Goal: Task Accomplishment & Management: Complete application form

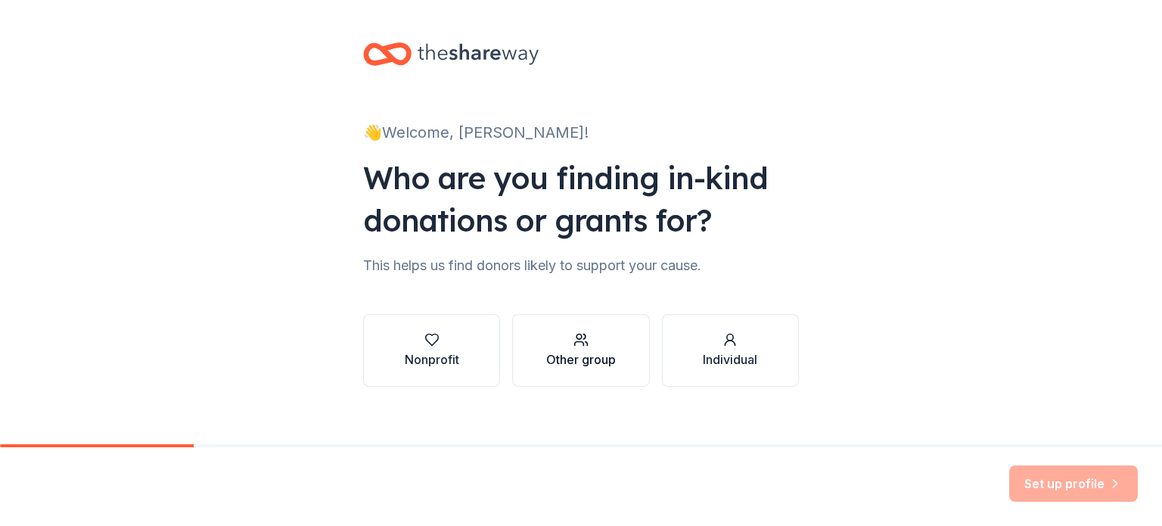
click at [575, 352] on div "Other group" at bounding box center [581, 359] width 70 height 18
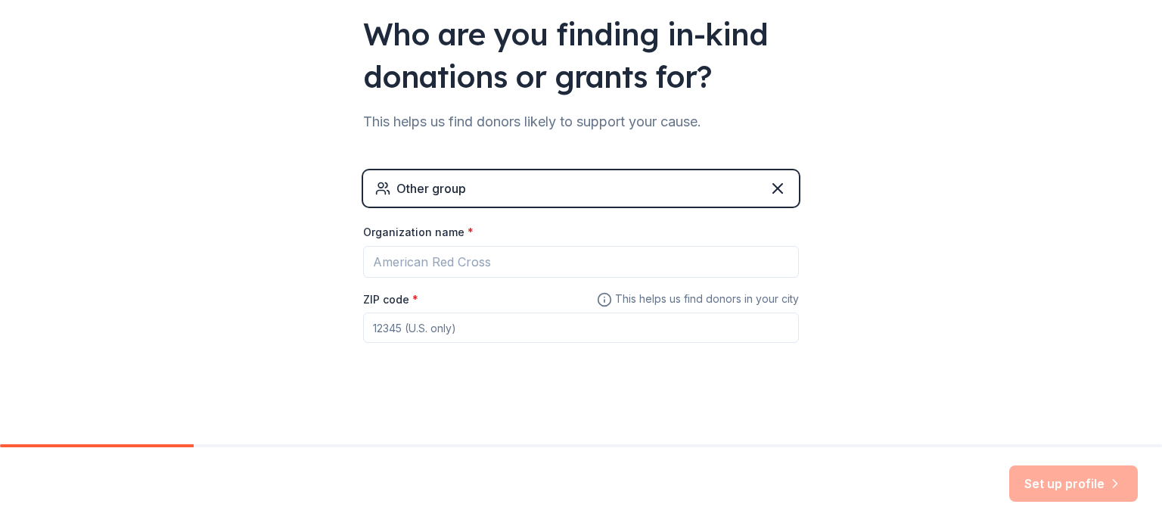
scroll to position [145, 0]
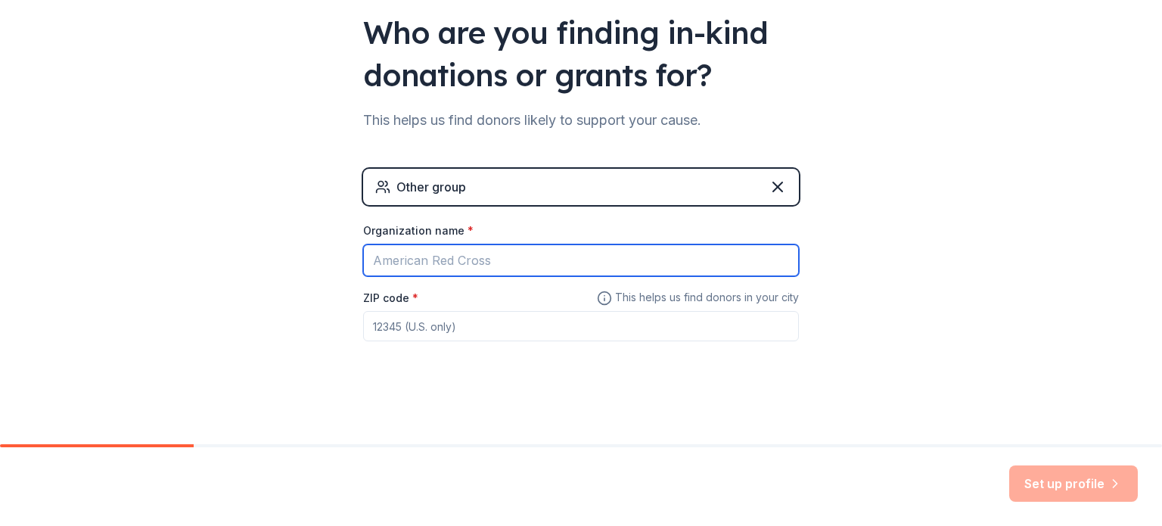
click at [534, 256] on input "Organization name *" at bounding box center [581, 260] width 436 height 32
type input "P"
type input "[GEOGRAPHIC_DATA]'s Parent After Prom Committtee"
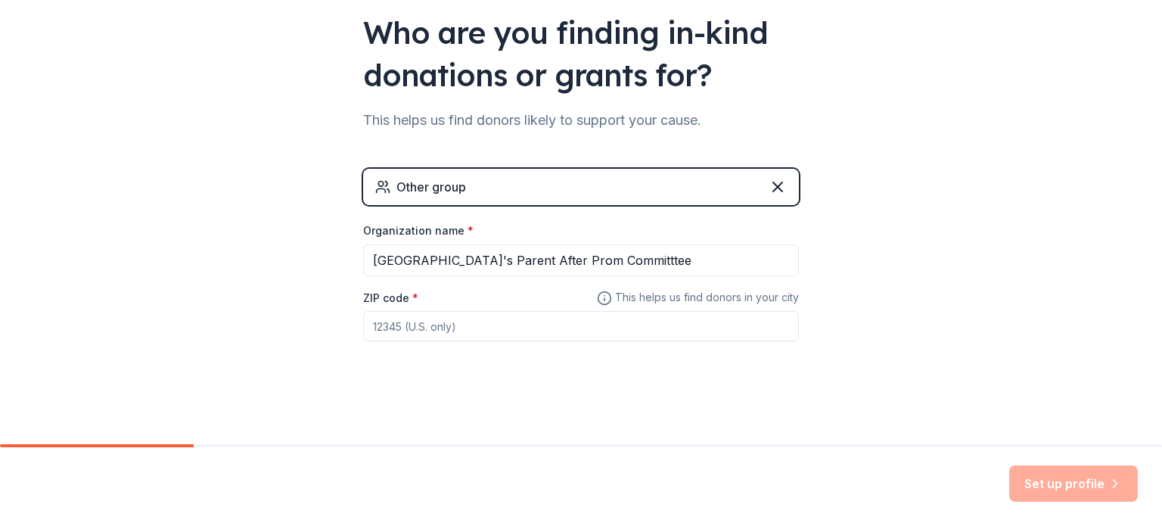
click at [671, 326] on input "ZIP code *" at bounding box center [581, 326] width 436 height 30
type input "19810"
click at [1072, 489] on button "Set up profile" at bounding box center [1073, 483] width 129 height 36
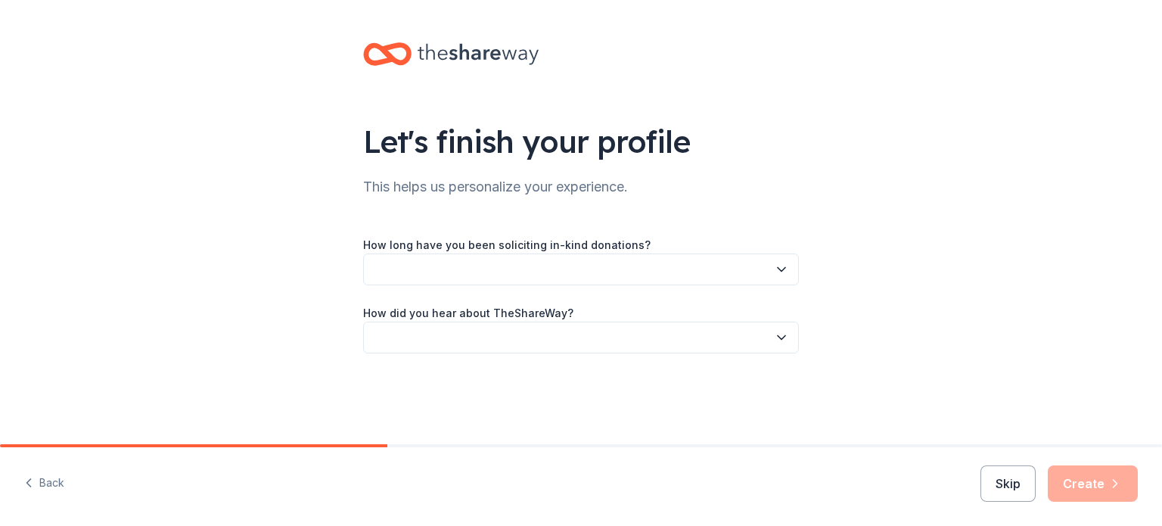
click at [507, 272] on button "button" at bounding box center [581, 269] width 436 height 32
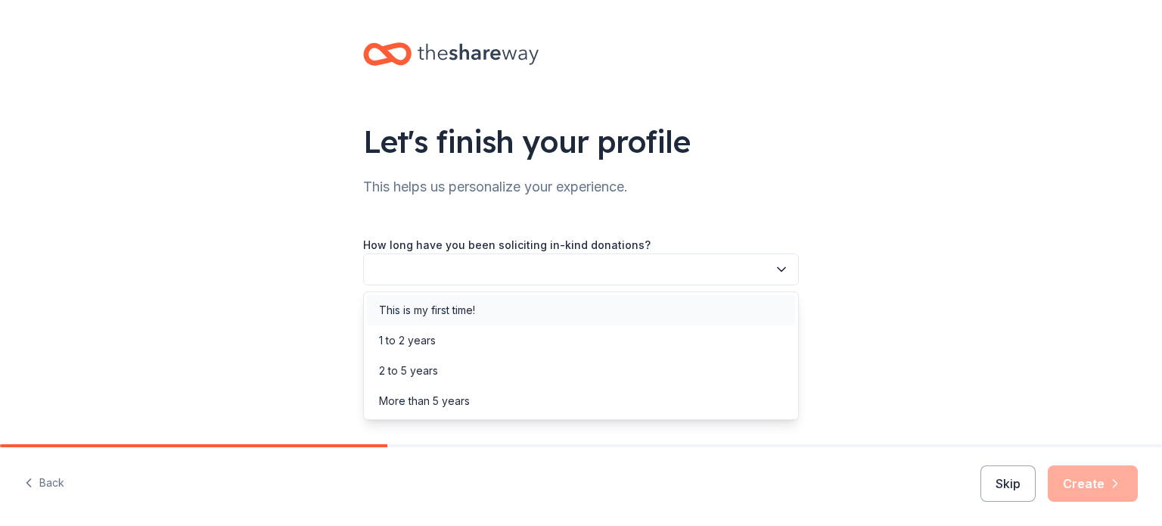
click at [461, 309] on div "This is my first time!" at bounding box center [427, 310] width 96 height 18
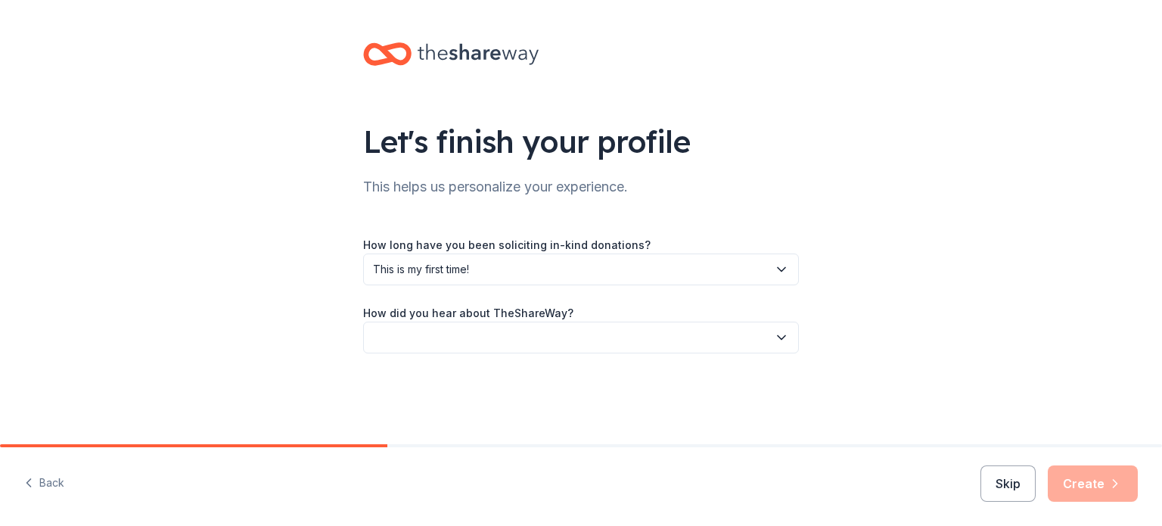
click at [781, 334] on icon "button" at bounding box center [781, 337] width 15 height 15
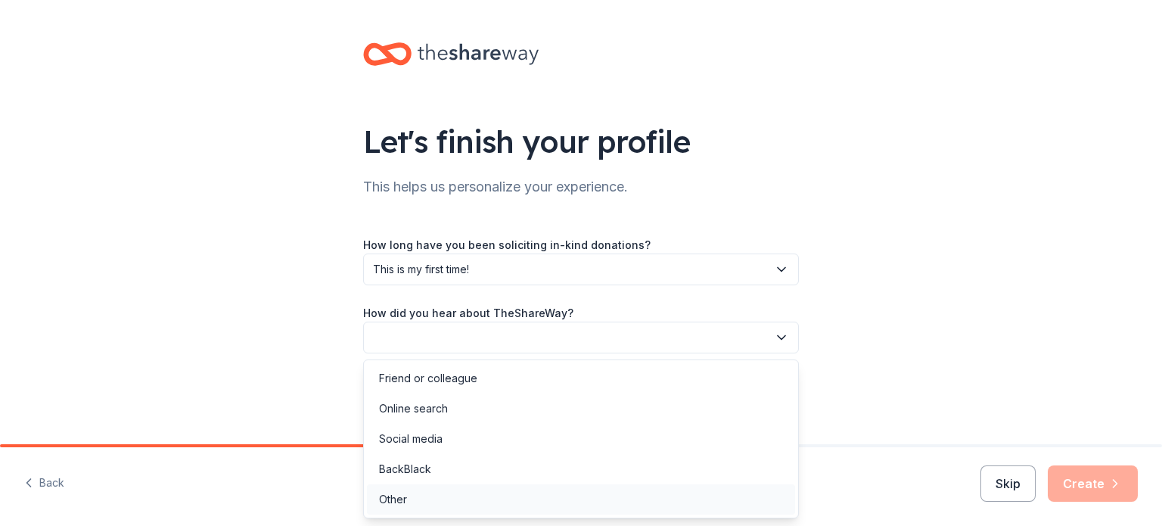
click at [399, 498] on div "Other" at bounding box center [393, 499] width 28 height 18
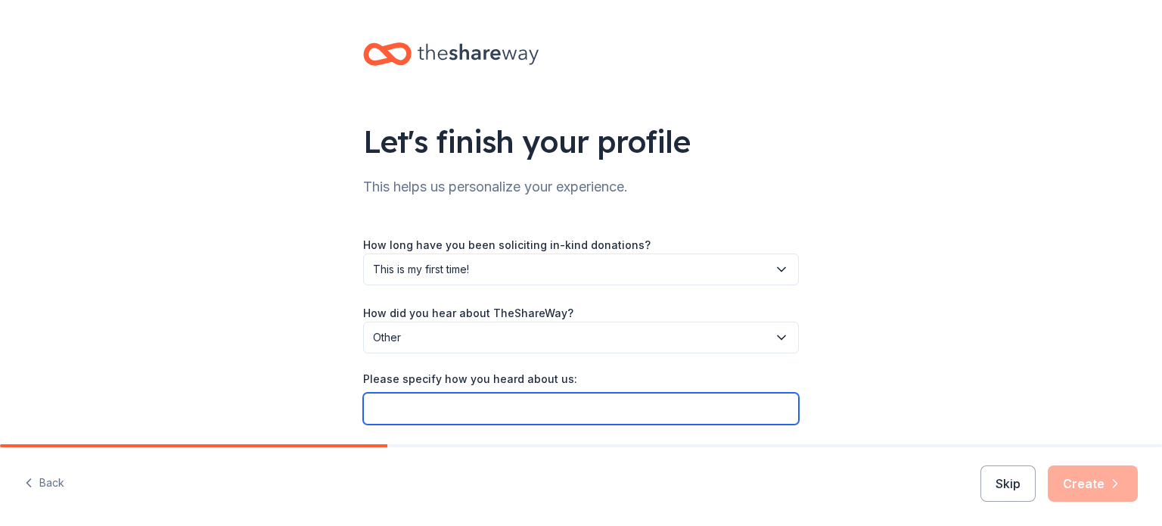
click at [524, 408] on input "Please specify how you heard about us:" at bounding box center [581, 409] width 436 height 32
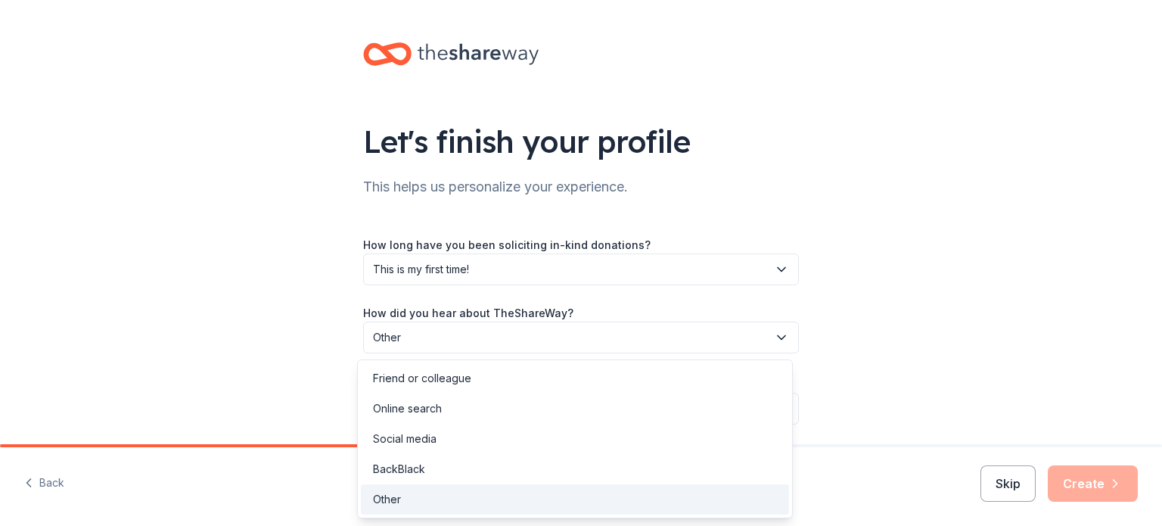
click at [768, 327] on button "Other" at bounding box center [581, 337] width 436 height 32
click at [520, 410] on div "Online search" at bounding box center [575, 408] width 428 height 30
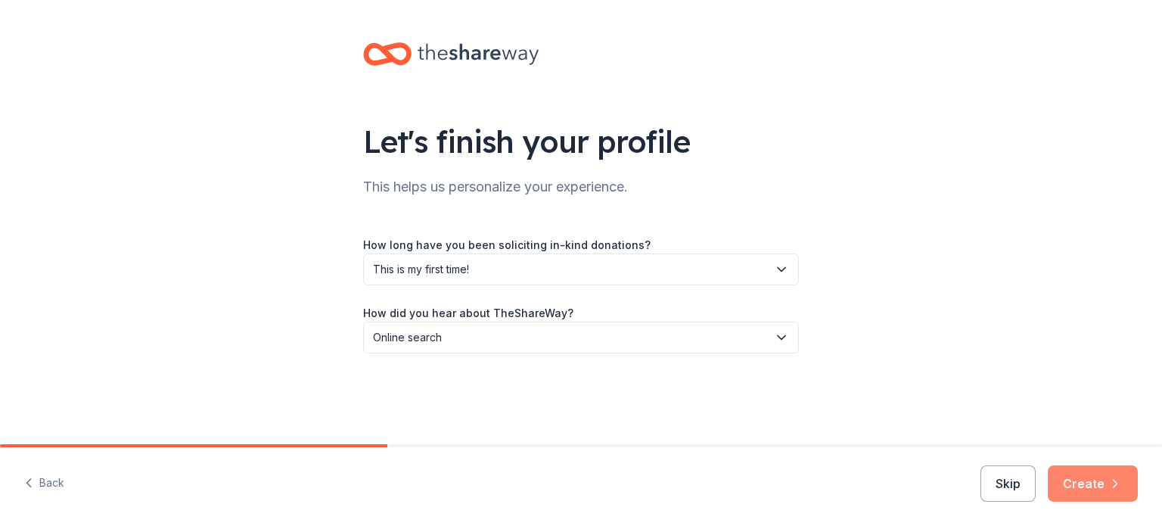
click at [1100, 477] on button "Create" at bounding box center [1092, 483] width 90 height 36
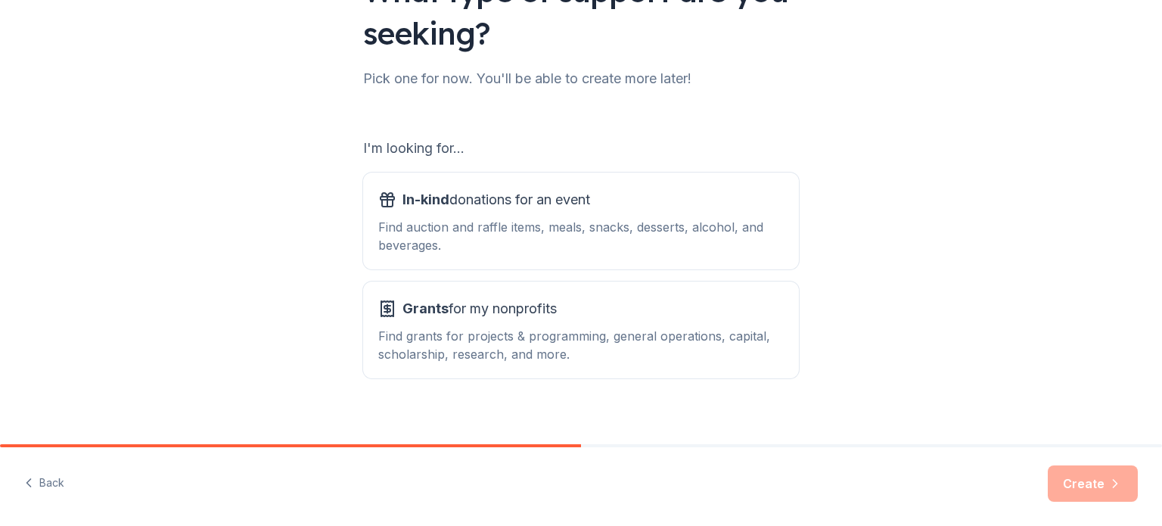
scroll to position [166, 0]
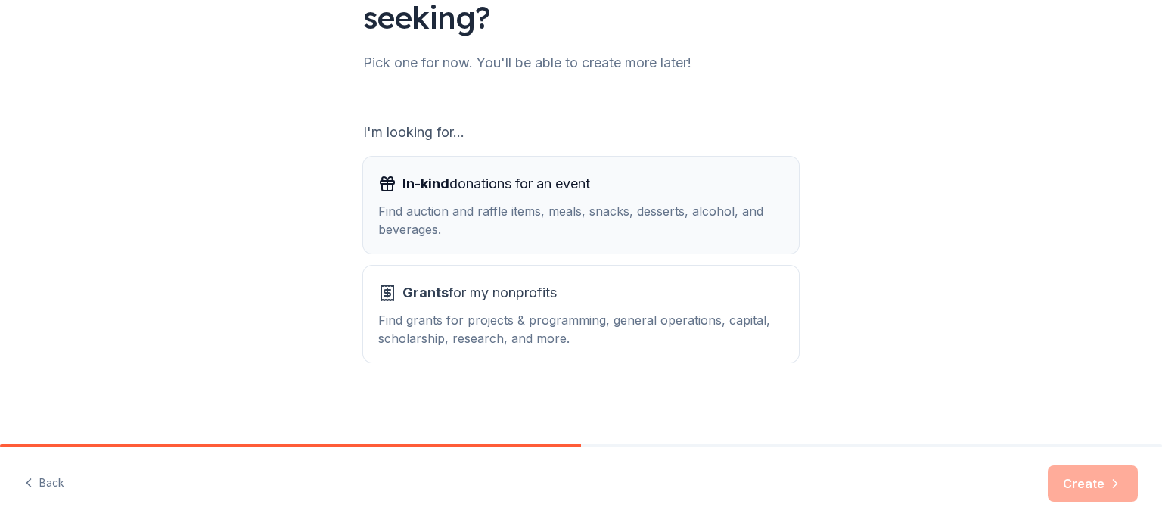
click at [451, 213] on div "Find auction and raffle items, meals, snacks, desserts, alcohol, and beverages." at bounding box center [580, 220] width 405 height 36
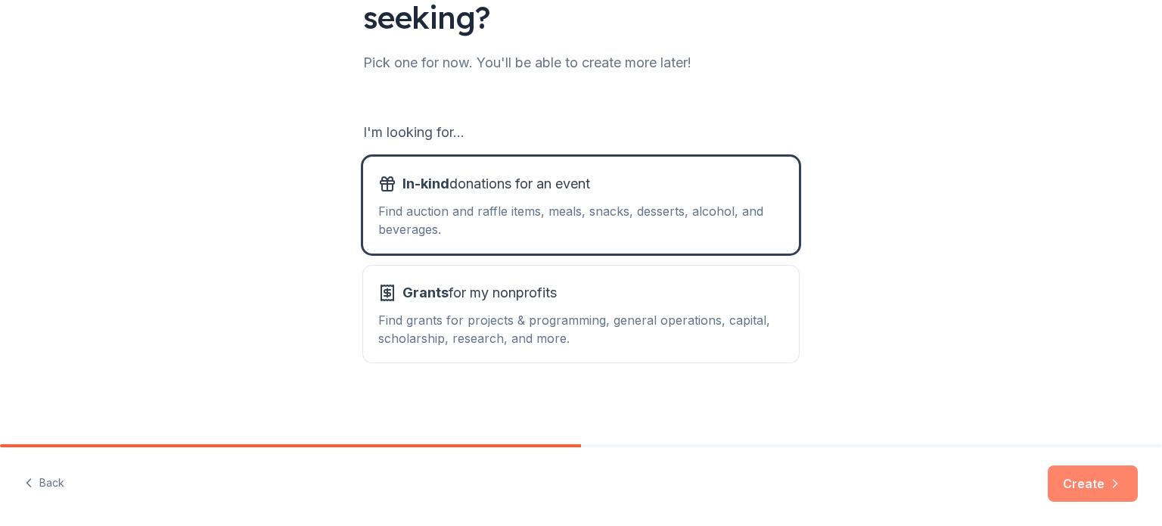
click at [1086, 488] on button "Create" at bounding box center [1092, 483] width 90 height 36
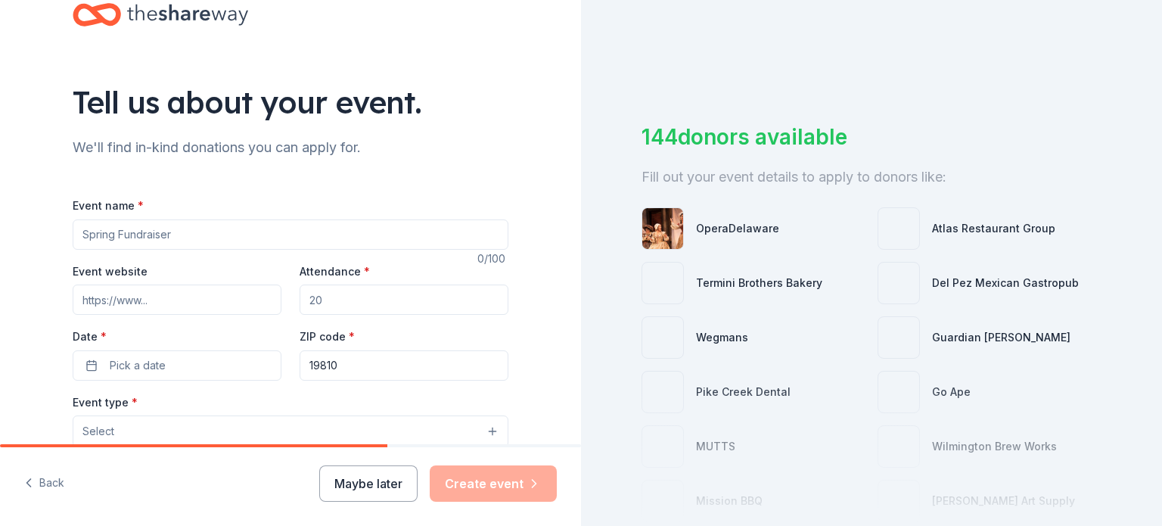
scroll to position [151, 0]
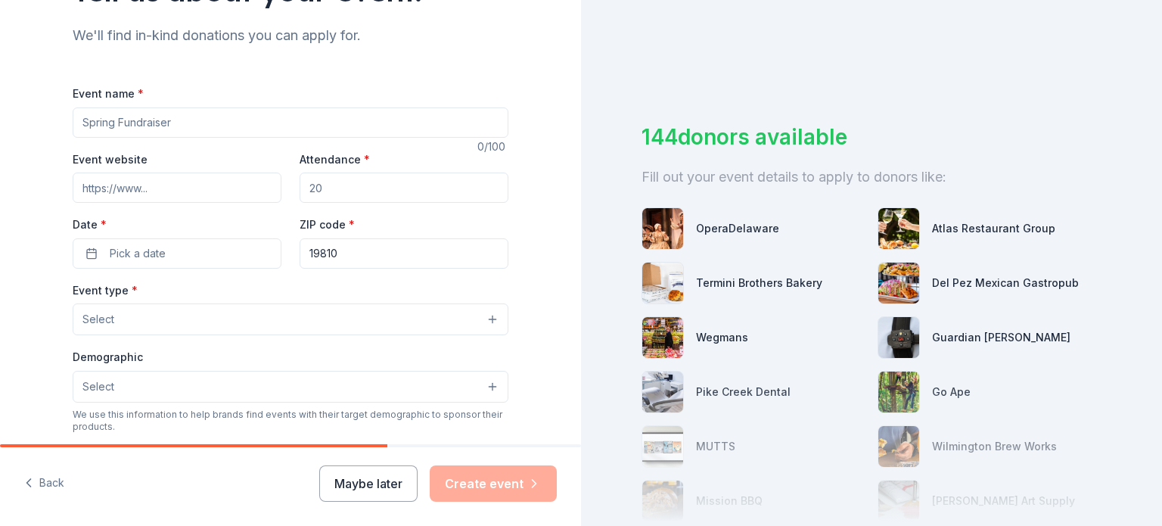
click at [153, 125] on input "Event name *" at bounding box center [291, 122] width 436 height 30
click at [309, 118] on input "Concord H.S. Class of 2026 After Prom Committee" at bounding box center [291, 122] width 436 height 30
type input "Concord H.S. Class of 2026 After Prom Committee"
drag, startPoint x: 309, startPoint y: 119, endPoint x: 194, endPoint y: 157, distance: 120.5
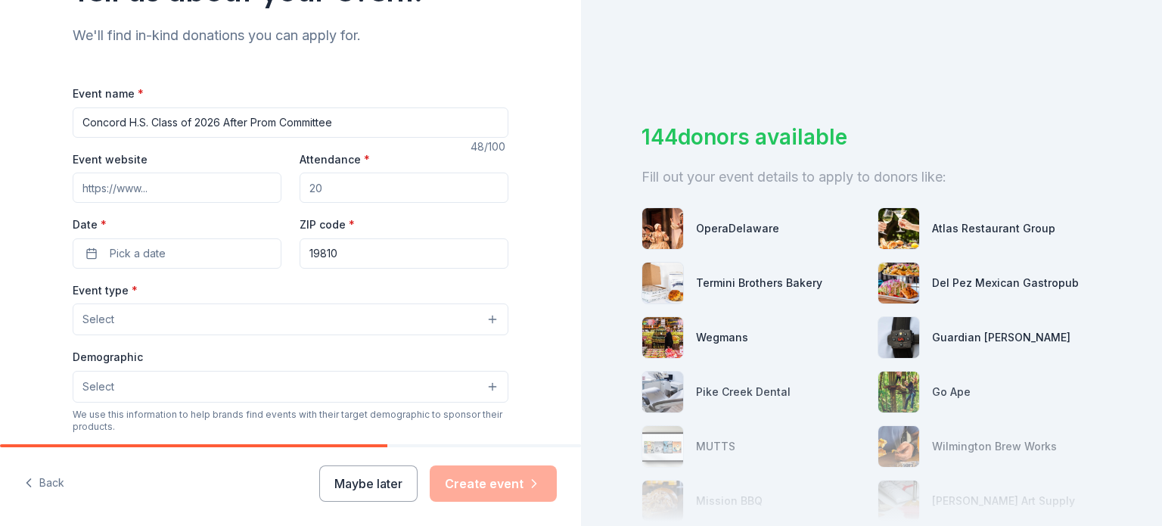
click at [194, 158] on div "Event website" at bounding box center [177, 177] width 209 height 54
click at [396, 185] on input "Attendance *" at bounding box center [403, 187] width 209 height 30
type input "1"
type input "180"
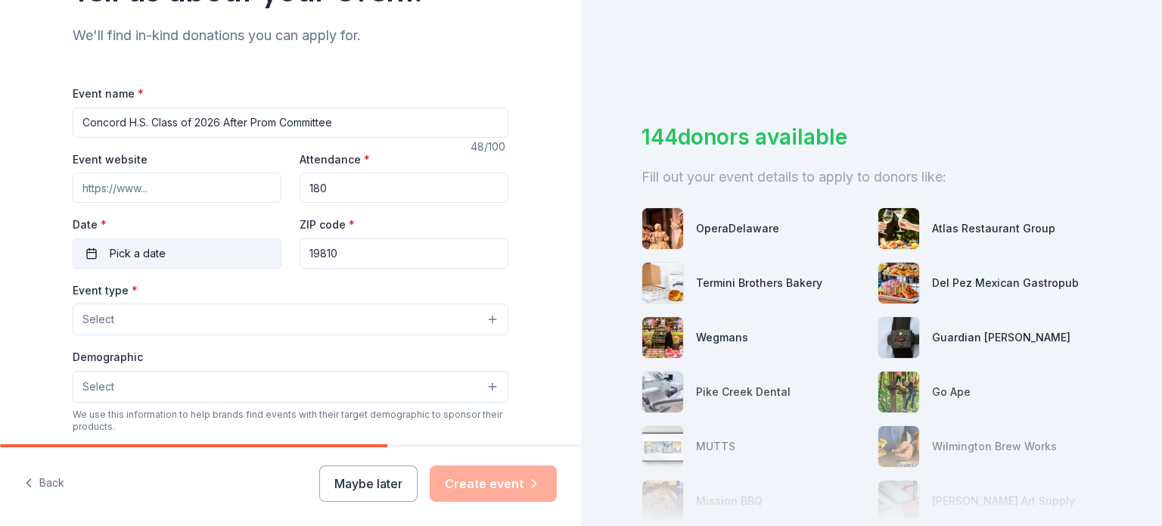
click at [131, 258] on span "Pick a date" at bounding box center [138, 253] width 56 height 18
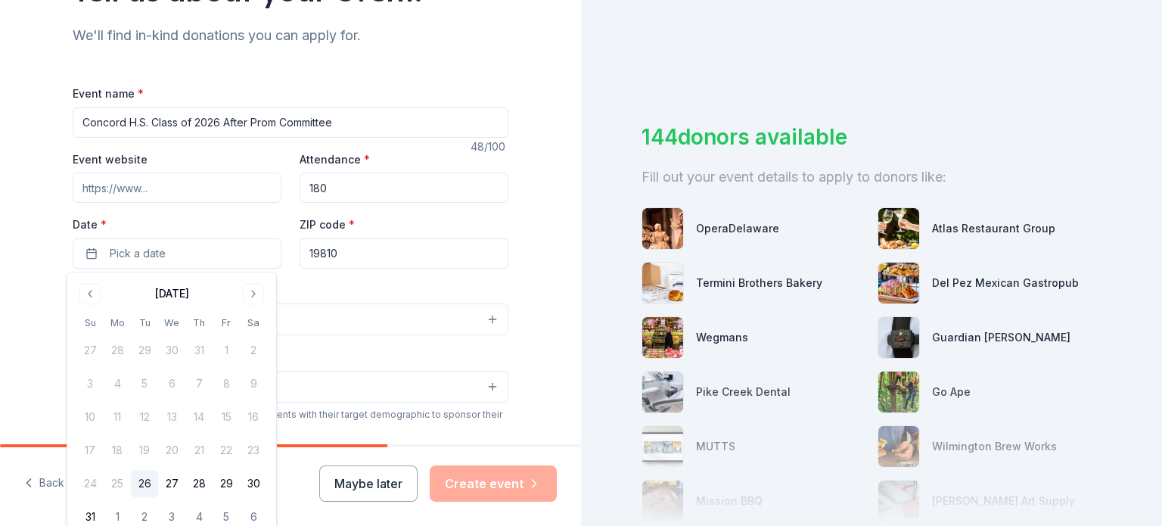
click at [189, 290] on div "[DATE]" at bounding box center [172, 293] width 34 height 18
click at [244, 297] on button "Go to next month" at bounding box center [253, 293] width 21 height 21
click at [252, 294] on button "Go to next month" at bounding box center [253, 293] width 21 height 21
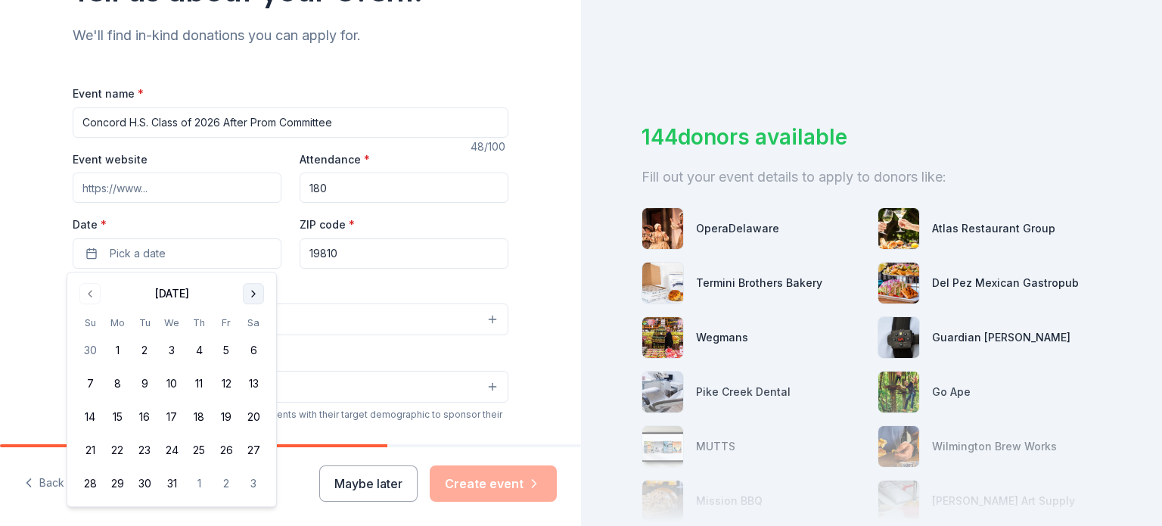
click at [254, 294] on button "Go to next month" at bounding box center [253, 293] width 21 height 21
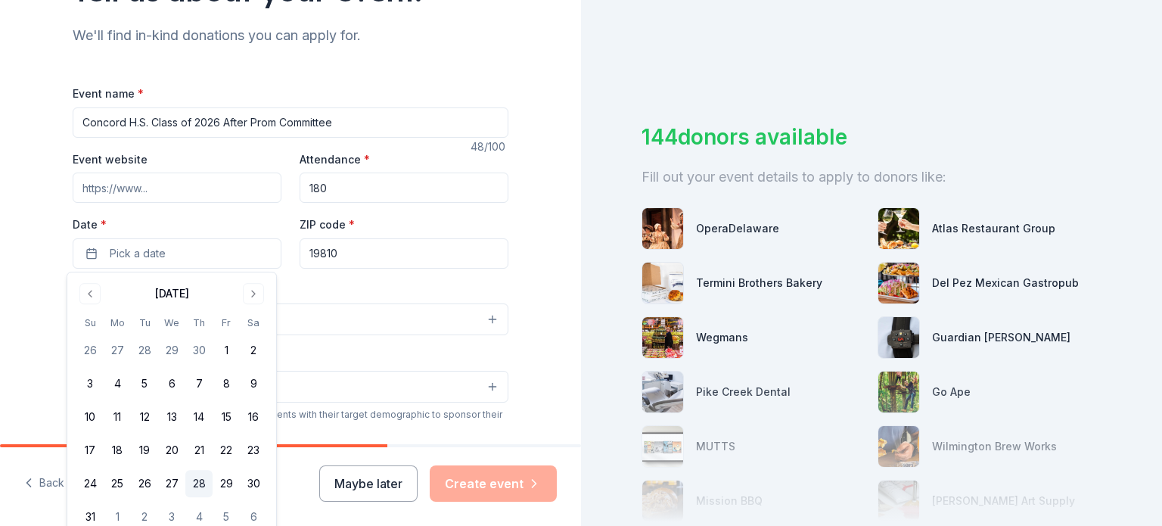
click at [201, 480] on button "28" at bounding box center [198, 483] width 27 height 27
click at [315, 282] on div "Event type * Select" at bounding box center [291, 308] width 436 height 55
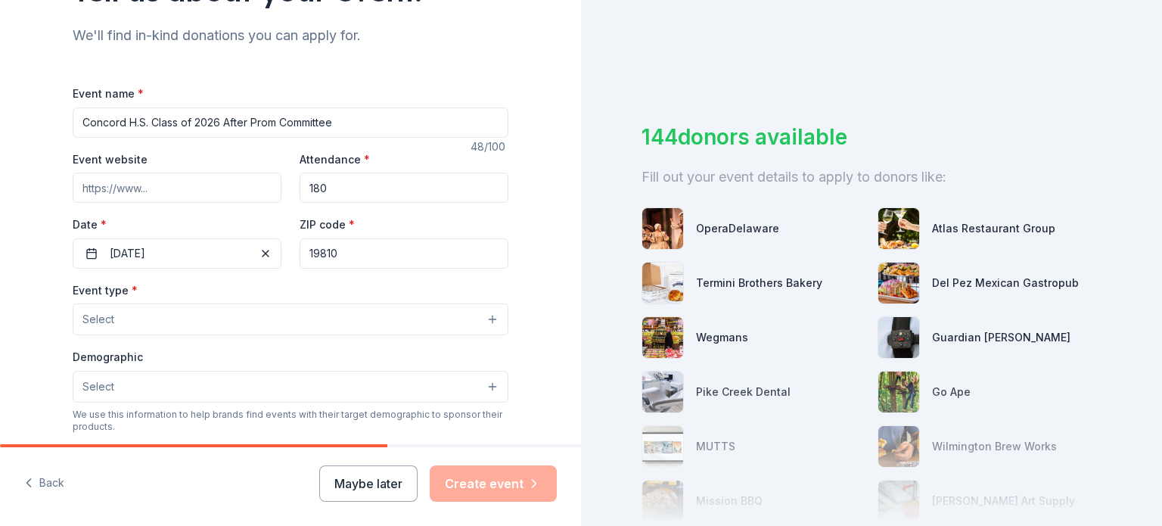
click at [483, 321] on button "Select" at bounding box center [291, 319] width 436 height 32
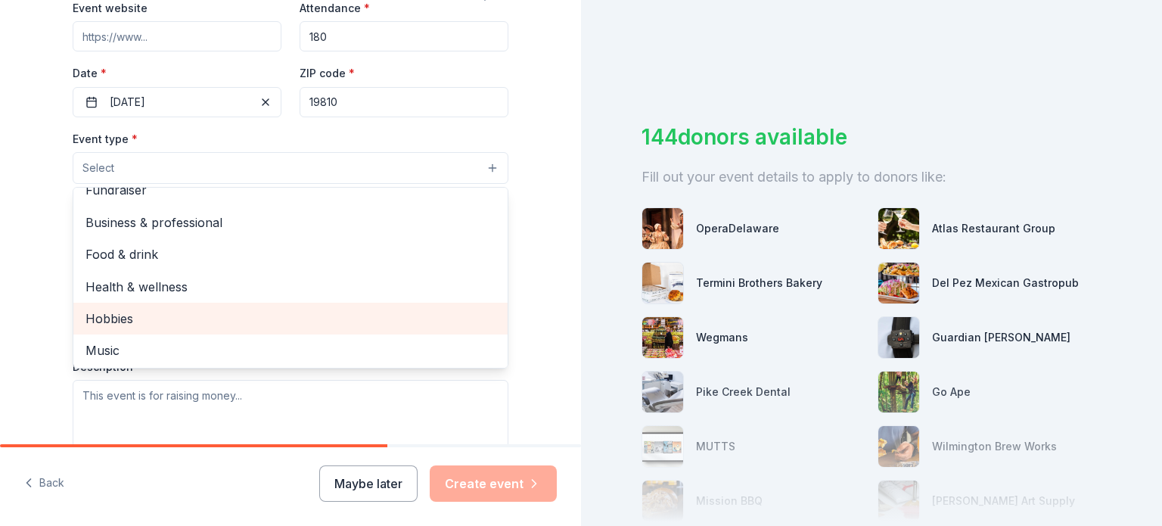
scroll to position [0, 0]
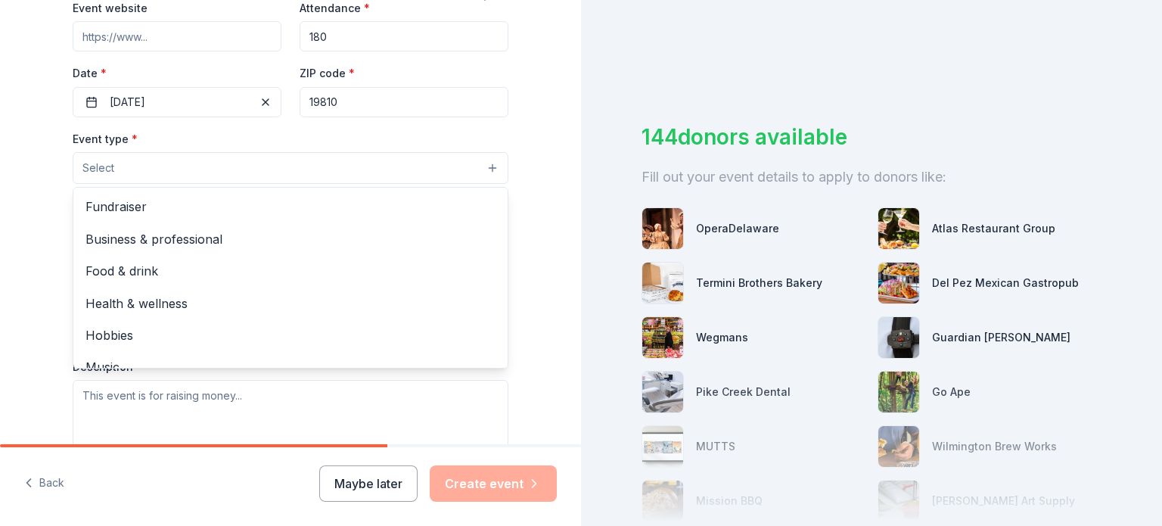
click at [529, 206] on div "Tell us about your event. We'll find in-kind donations you can apply for. Event…" at bounding box center [290, 200] width 581 height 1007
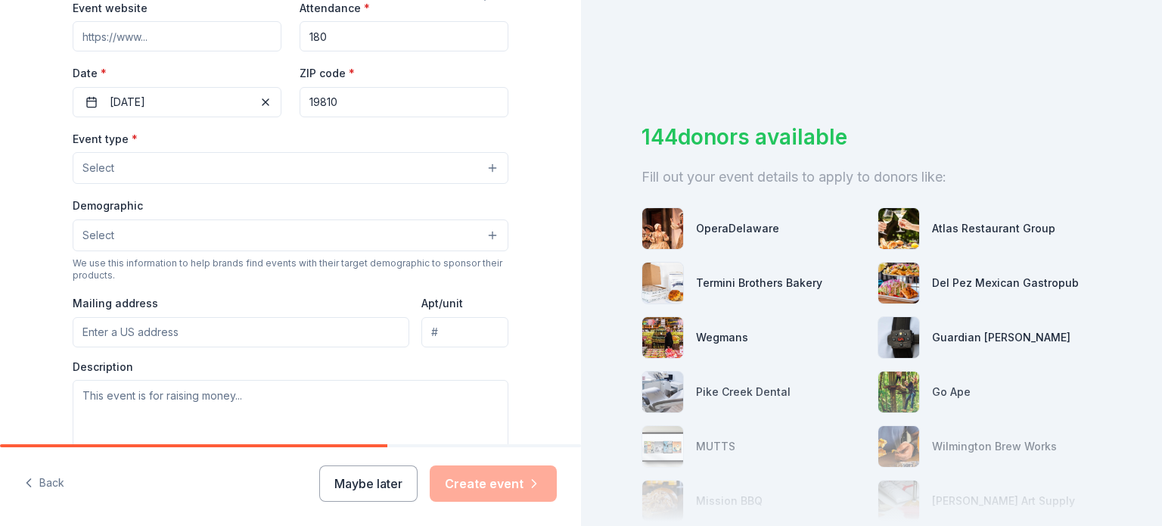
click at [482, 230] on button "Select" at bounding box center [291, 235] width 436 height 32
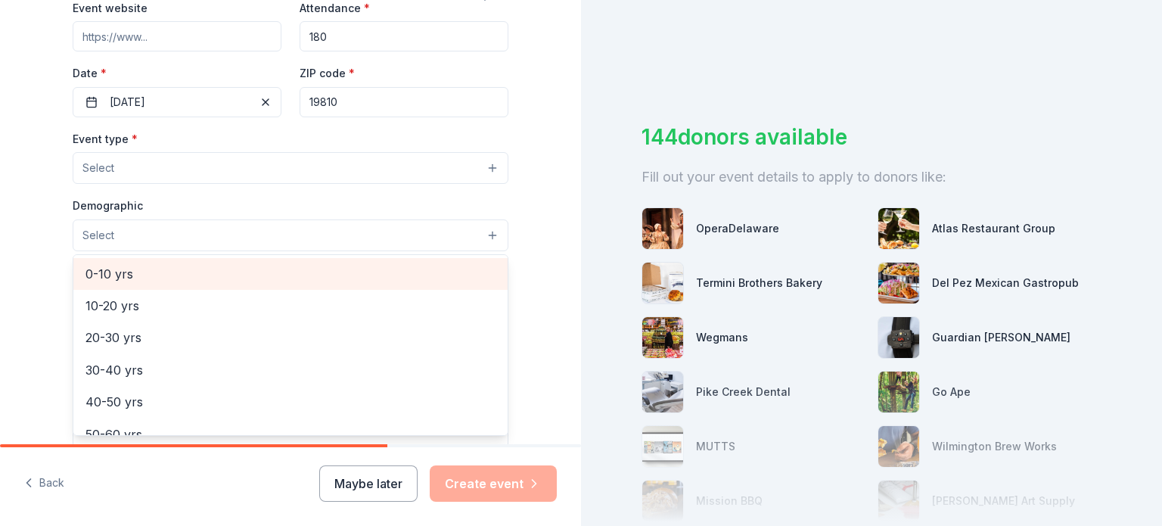
scroll to position [151, 0]
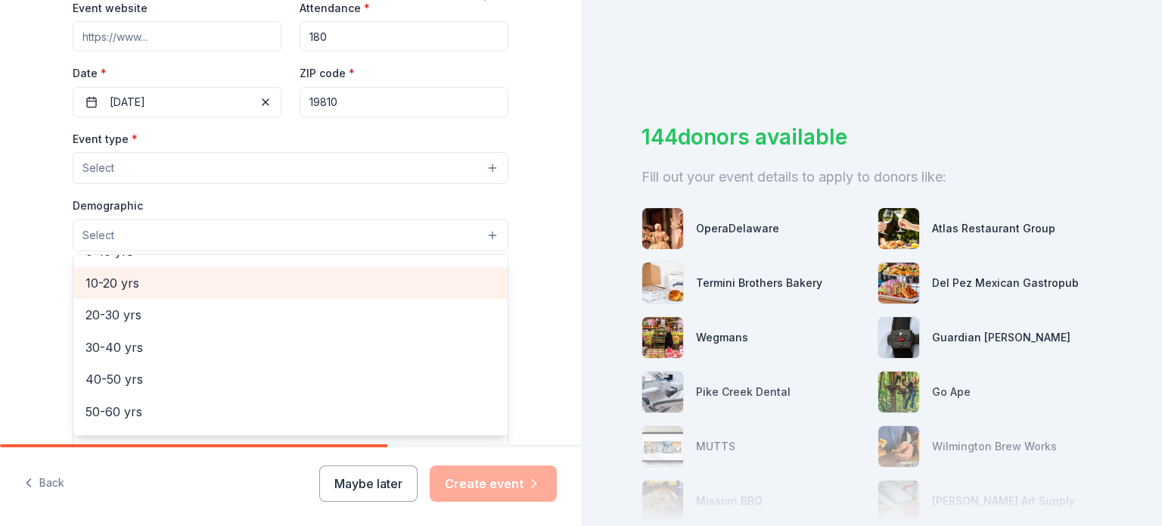
click at [112, 285] on span "10-20 yrs" at bounding box center [290, 283] width 410 height 20
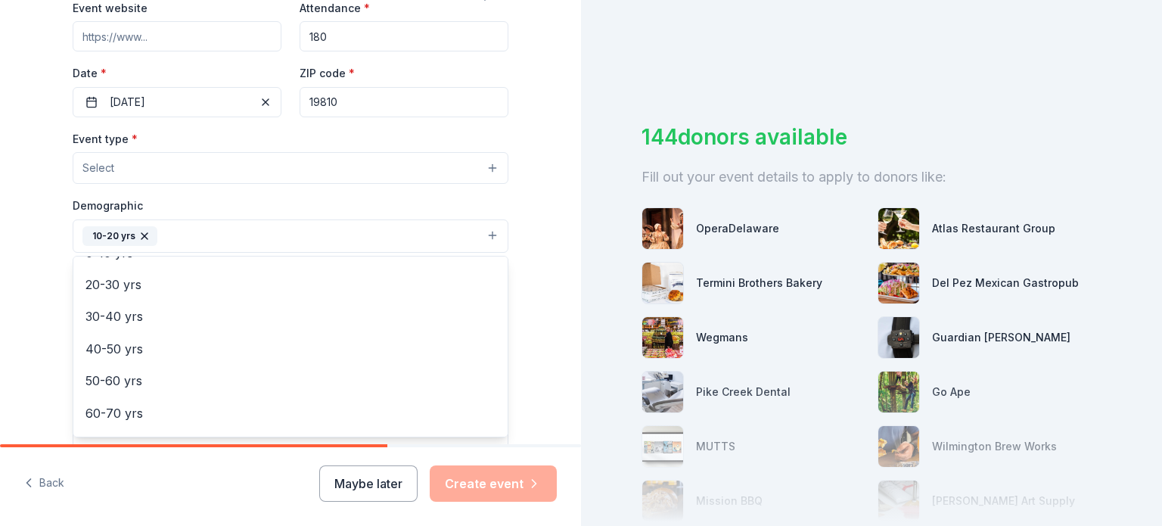
click at [537, 299] on div "Tell us about your event. We'll find in-kind donations you can apply for. Event…" at bounding box center [290, 201] width 581 height 1008
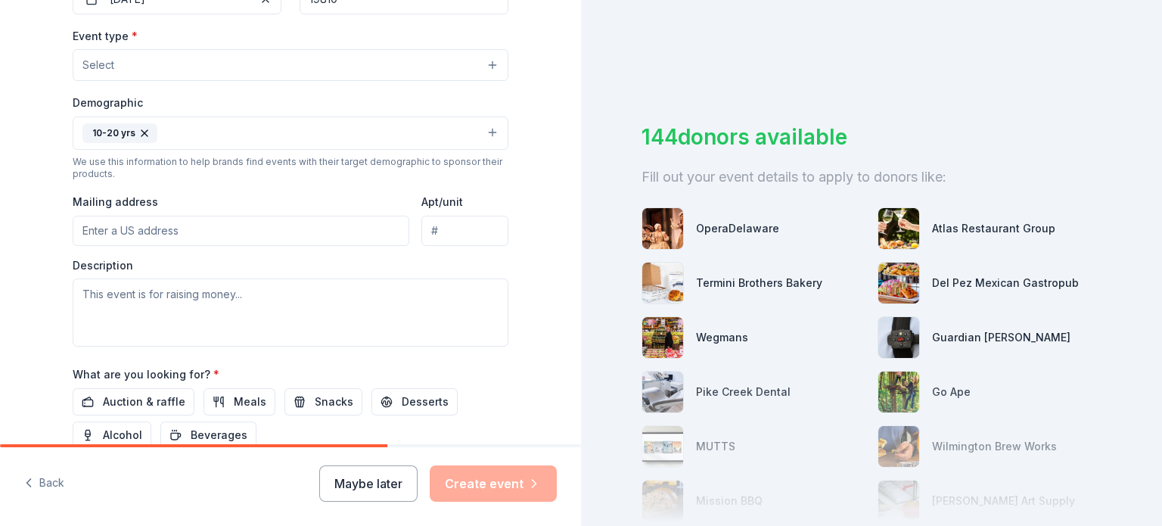
scroll to position [454, 0]
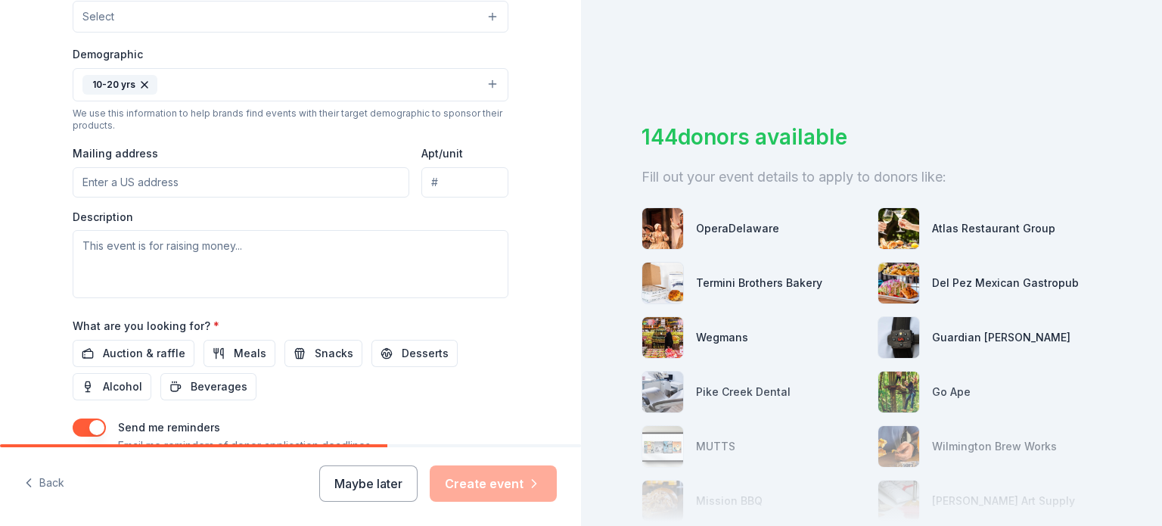
click at [116, 183] on input "Mailing address" at bounding box center [241, 182] width 337 height 30
type input "[STREET_ADDRESS]"
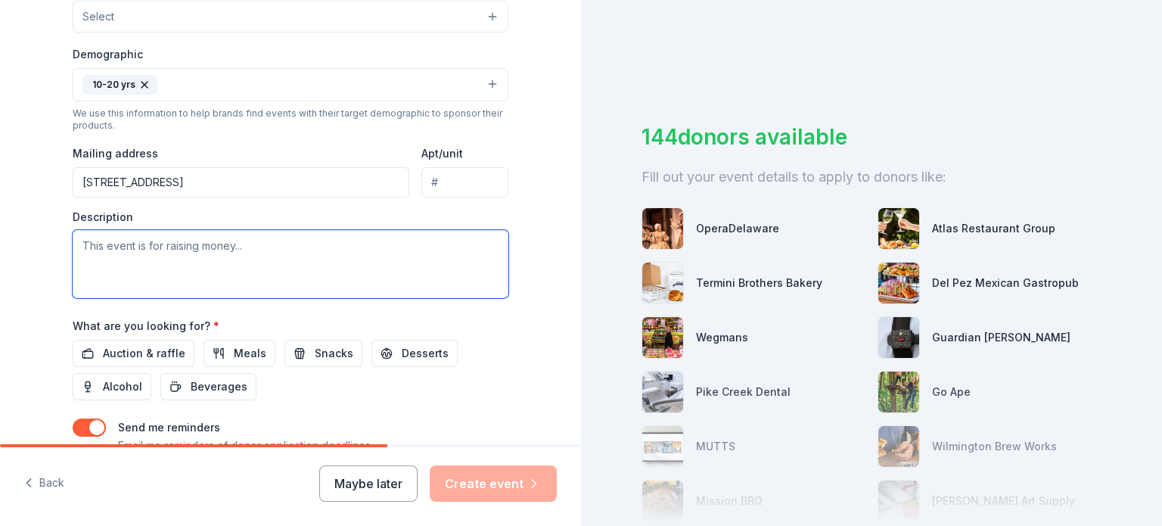
click at [117, 256] on textarea at bounding box center [291, 264] width 436 height 68
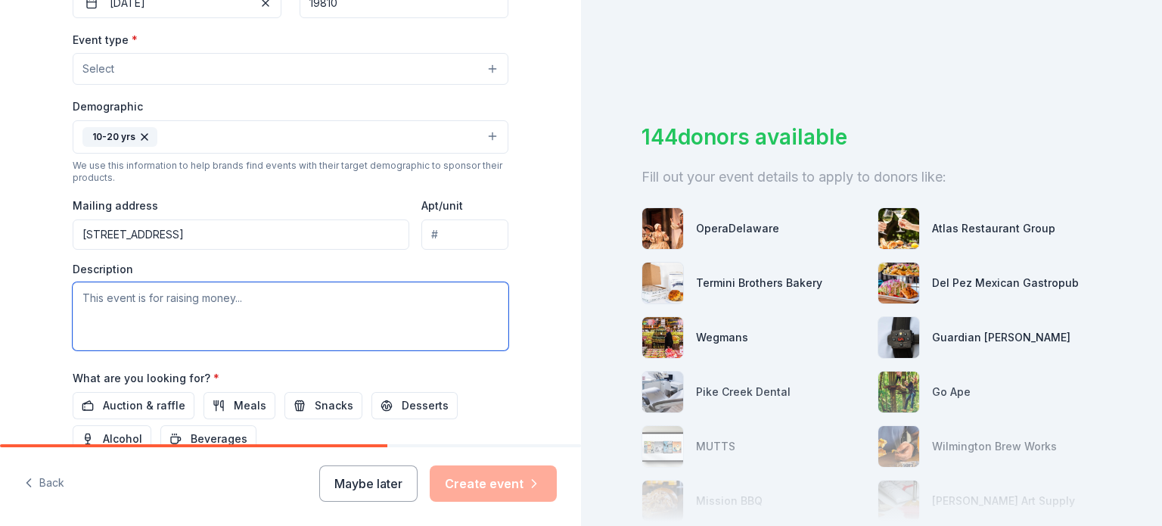
scroll to position [378, 0]
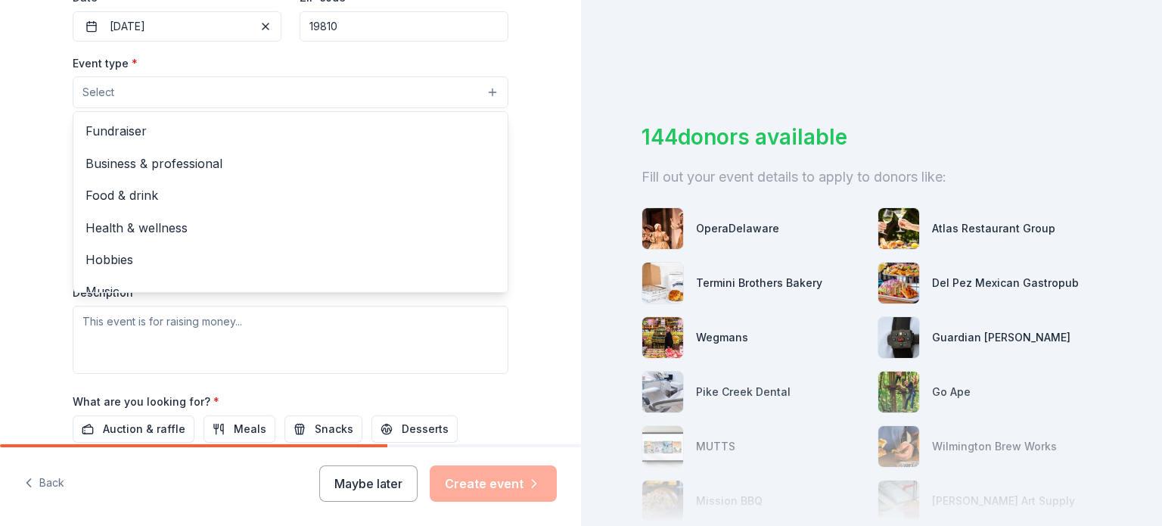
click at [485, 92] on button "Select" at bounding box center [291, 92] width 436 height 32
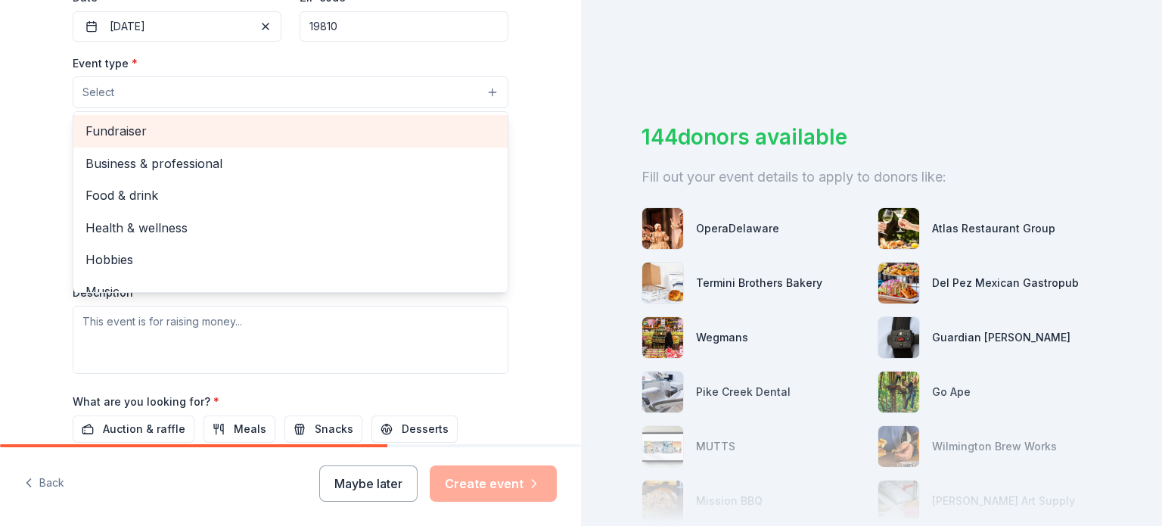
scroll to position [227, 0]
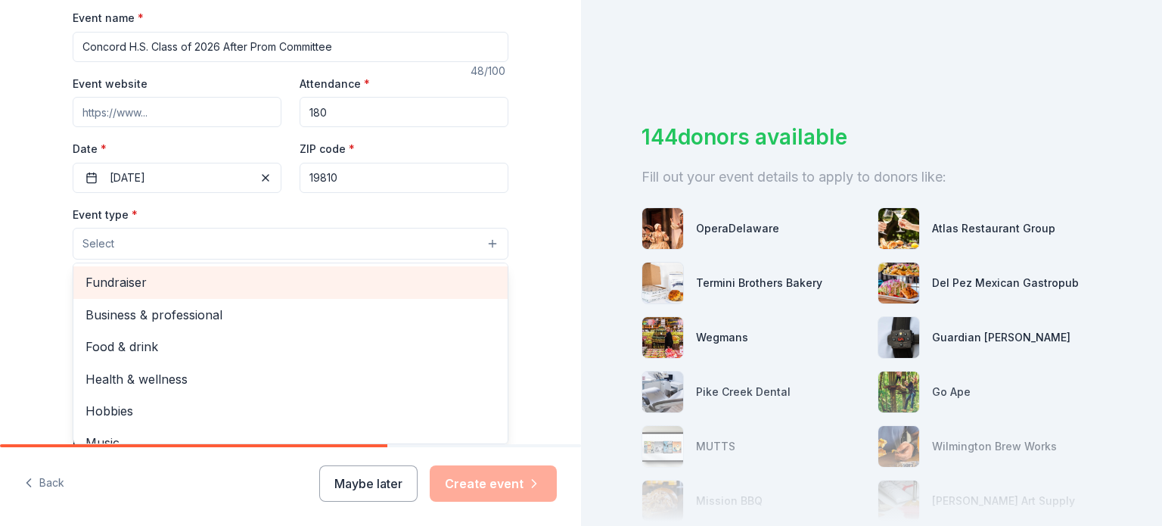
click at [145, 279] on span "Fundraiser" at bounding box center [290, 282] width 410 height 20
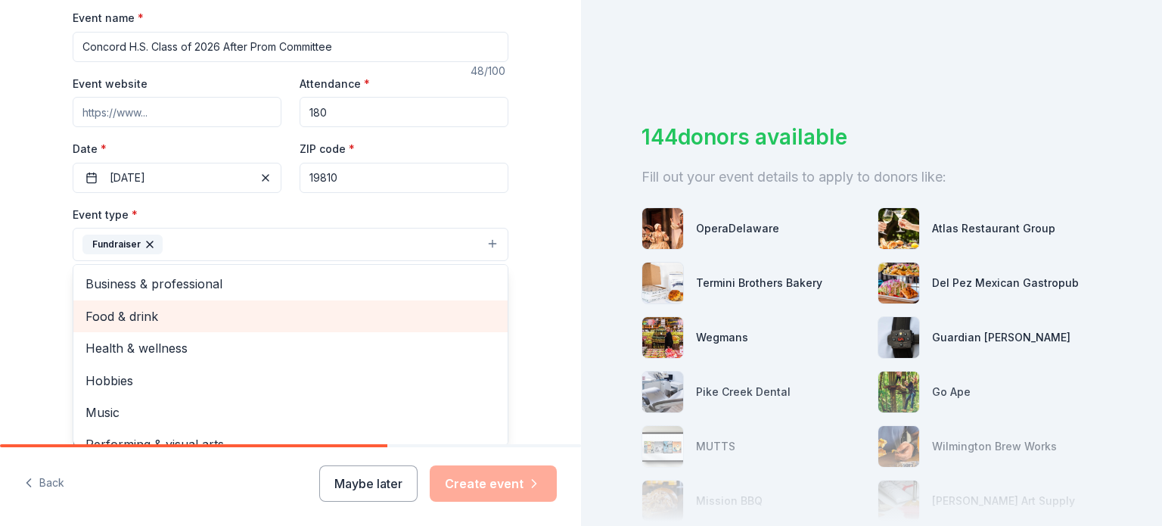
click at [119, 316] on span "Food & drink" at bounding box center [290, 316] width 410 height 20
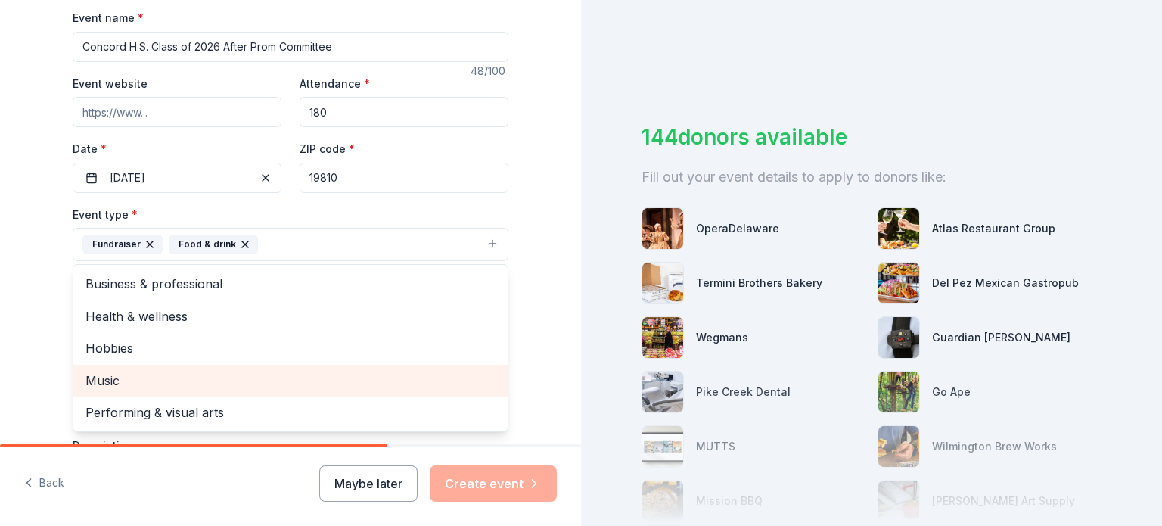
click at [101, 381] on span "Music" at bounding box center [290, 381] width 410 height 20
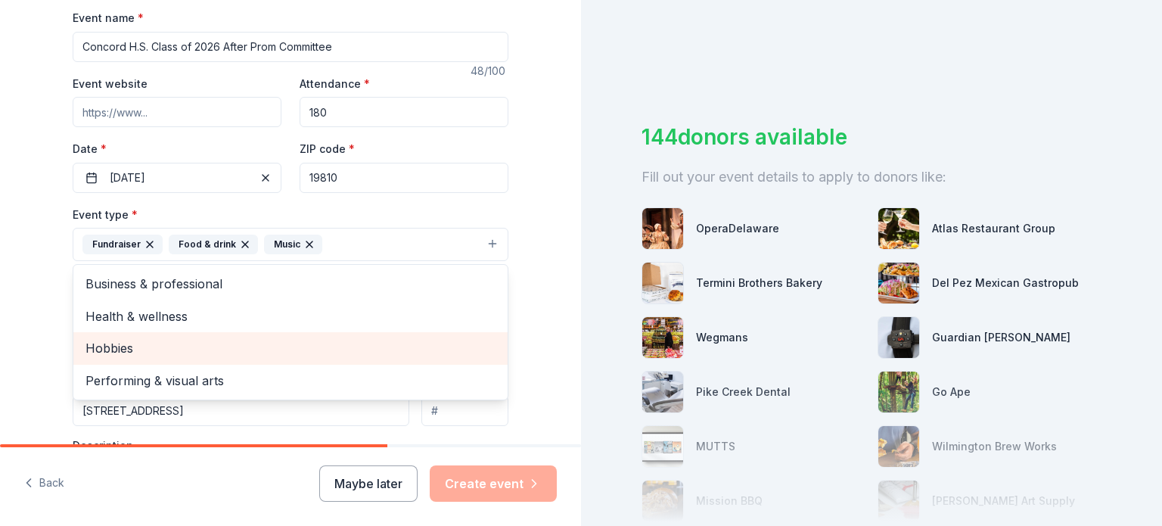
click at [146, 352] on span "Hobbies" at bounding box center [290, 348] width 410 height 20
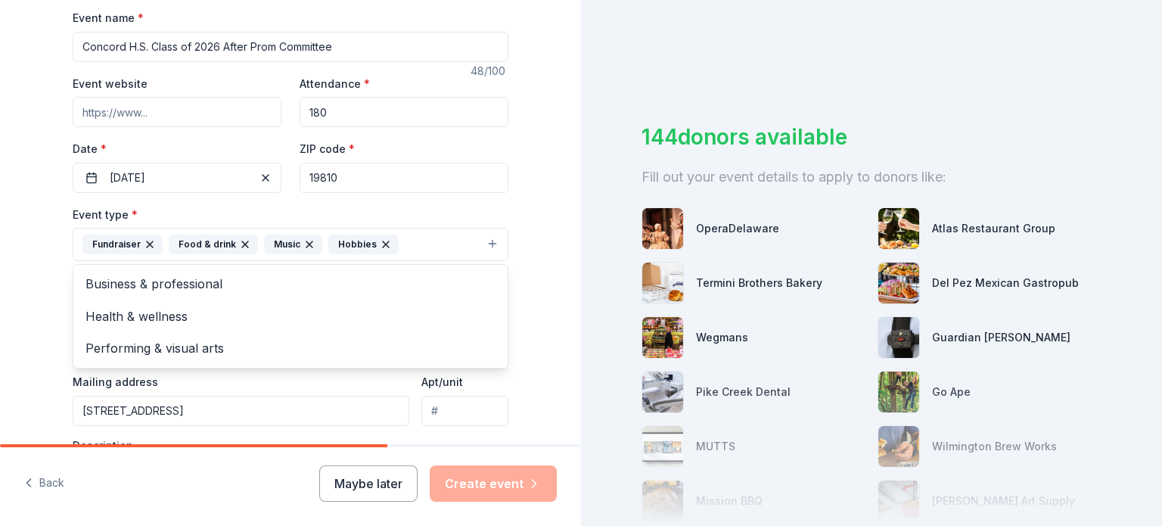
click at [529, 331] on div "Tell us about your event. We'll find in-kind donations you can apply for. Event…" at bounding box center [290, 278] width 581 height 1010
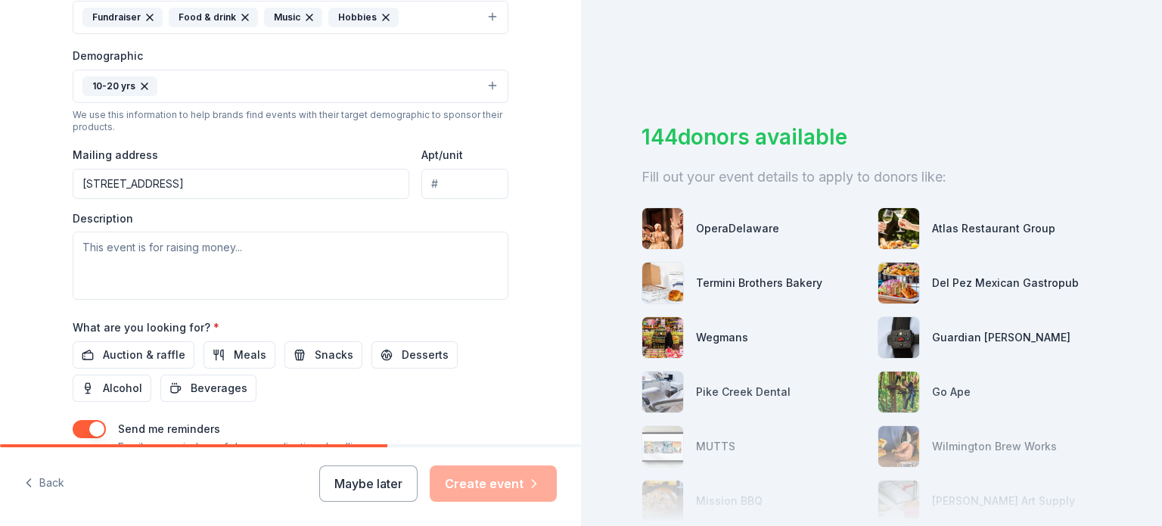
scroll to position [378, 0]
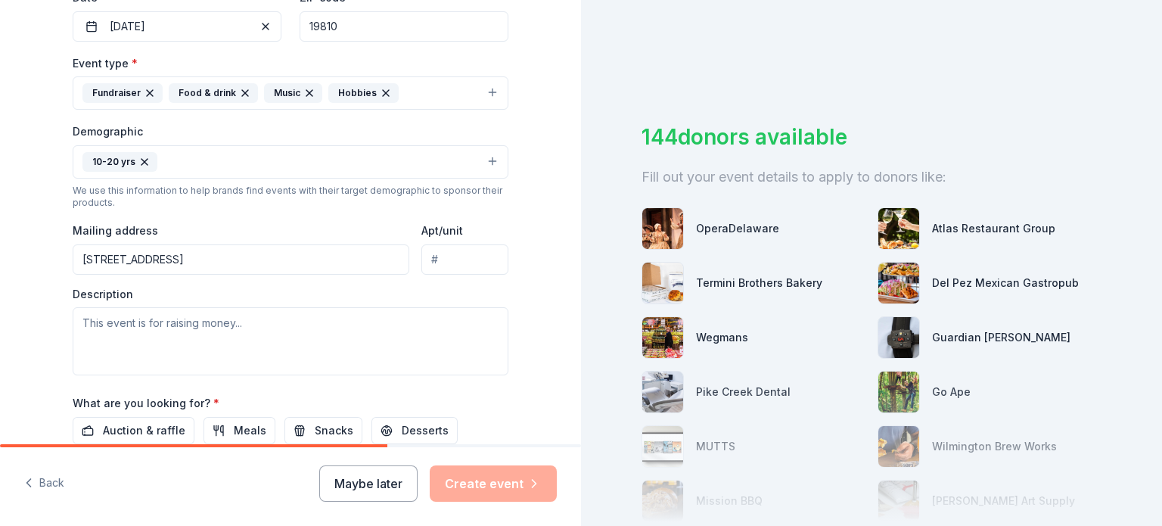
click at [486, 160] on button "10-20 yrs" at bounding box center [291, 161] width 436 height 33
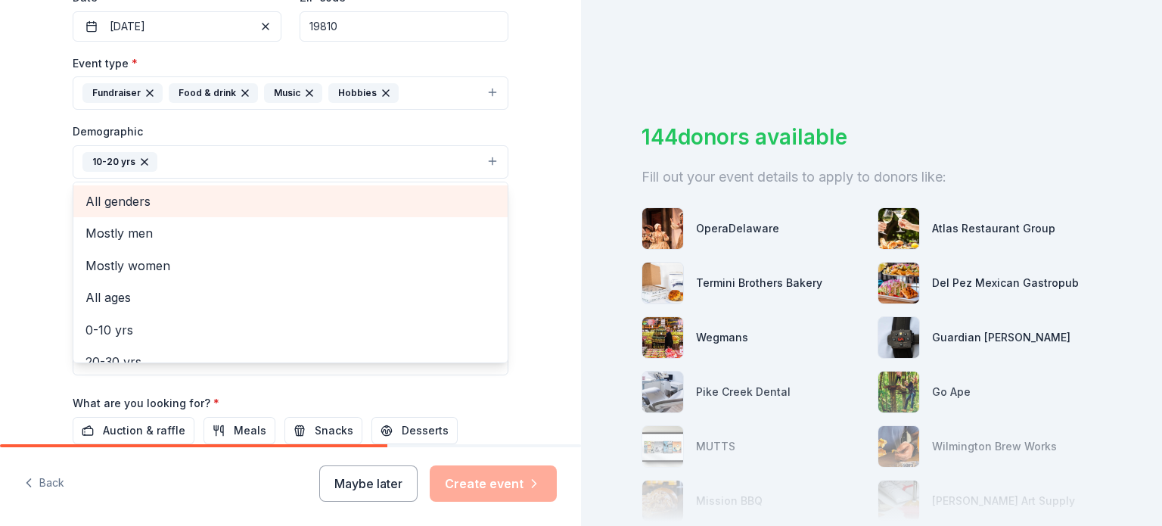
click at [200, 211] on div "All genders" at bounding box center [290, 201] width 434 height 32
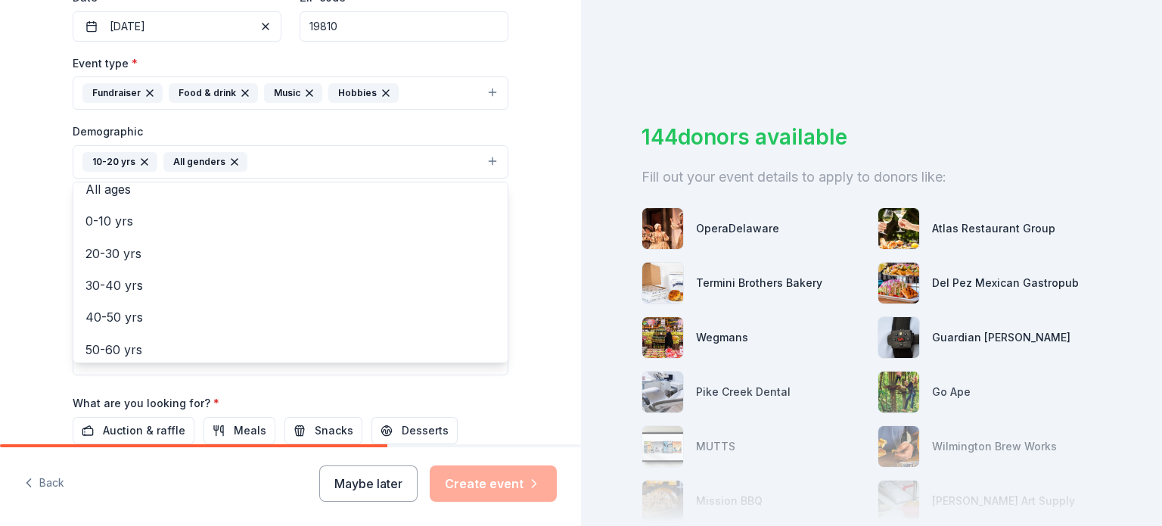
scroll to position [0, 0]
click at [535, 262] on div "Tell us about your event. We'll find in-kind donations you can apply for. Event…" at bounding box center [290, 127] width 581 height 1010
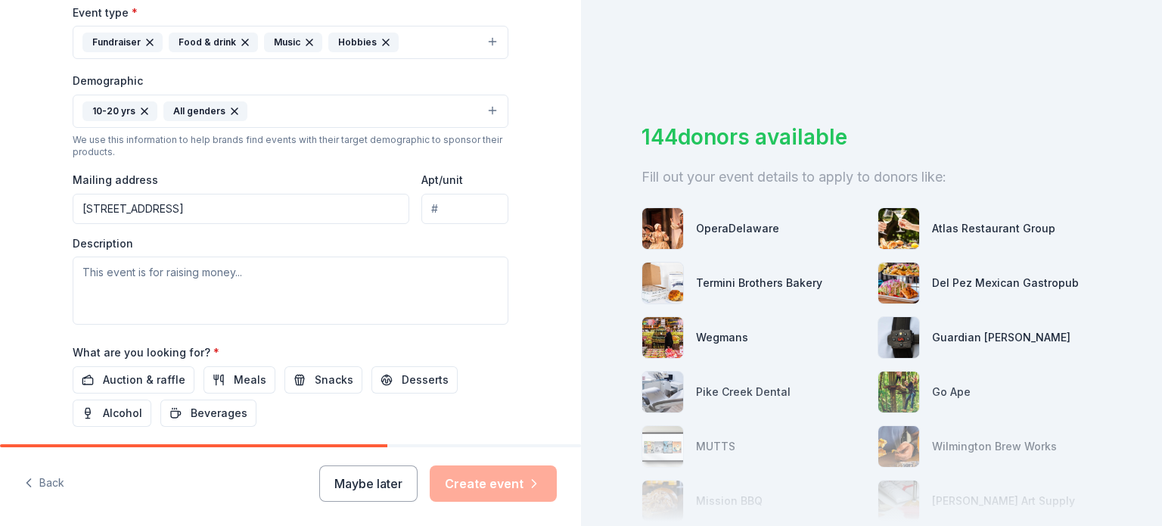
scroll to position [454, 0]
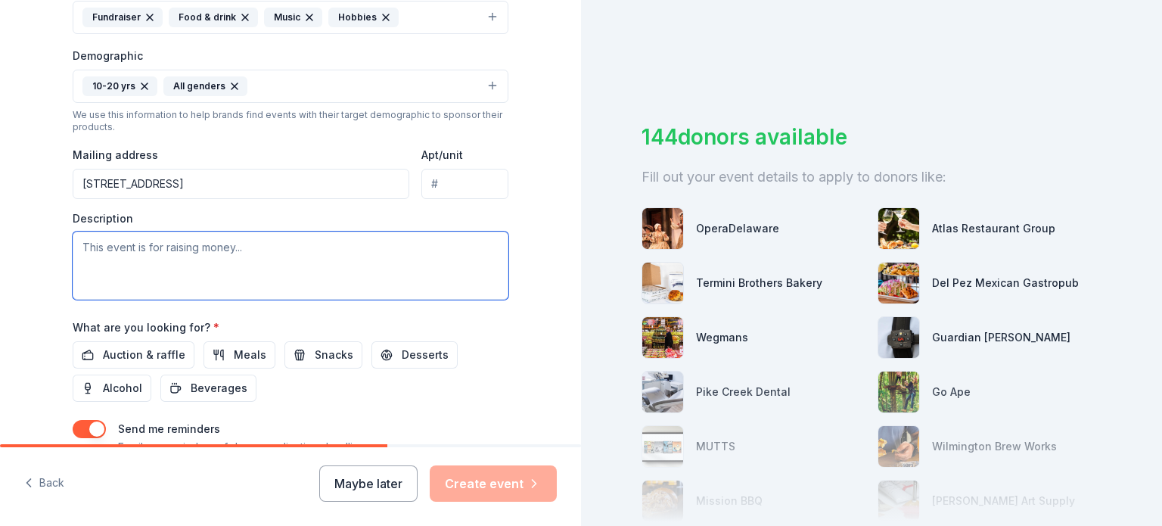
click at [166, 262] on textarea at bounding box center [291, 265] width 436 height 68
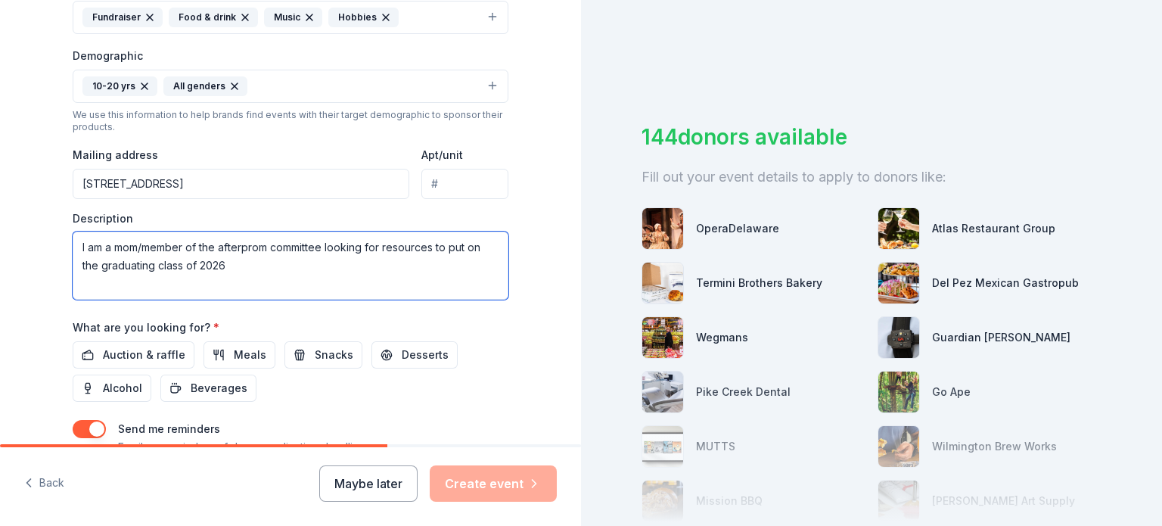
click at [95, 265] on textarea "I am a mom/member of the afterprom committee looking for resources to put on th…" at bounding box center [291, 265] width 436 height 68
click at [239, 248] on textarea "I am a mom/member of the afterprom committee looking for resources to put on th…" at bounding box center [291, 265] width 436 height 68
click at [218, 245] on textarea "I am a mom/member of the after prom committee looking for resources to put on t…" at bounding box center [291, 265] width 436 height 68
click at [241, 249] on textarea "I am a mom/member of the After prom committee looking for resources to put on t…" at bounding box center [291, 265] width 436 height 68
click at [123, 262] on textarea "I am a mom/member of the After-Prom committee looking for resources to put on t…" at bounding box center [291, 265] width 436 height 68
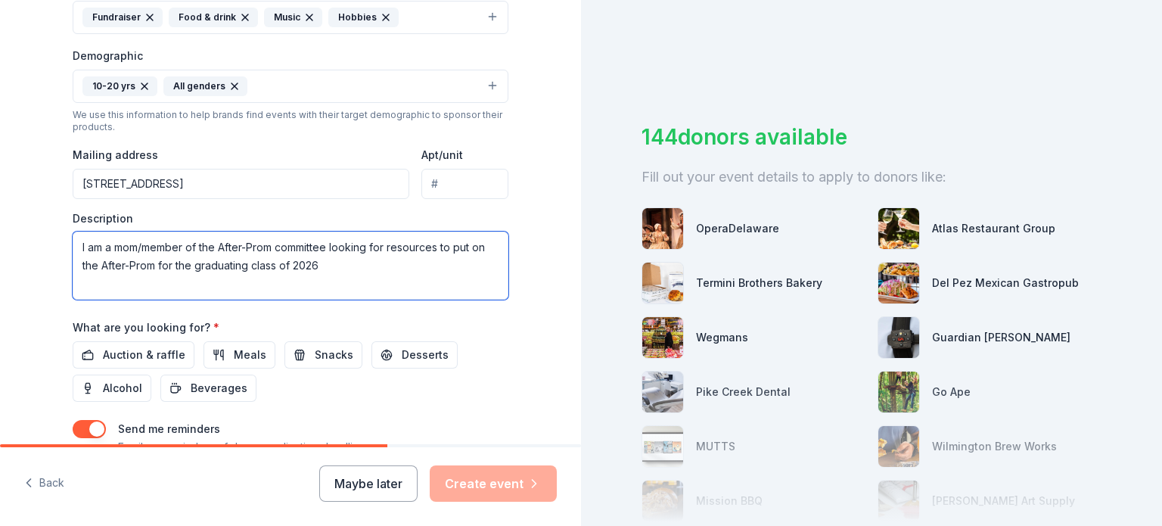
click at [318, 268] on textarea "I am a mom/member of the After-Prom committee looking for resources to put on t…" at bounding box center [291, 265] width 436 height 68
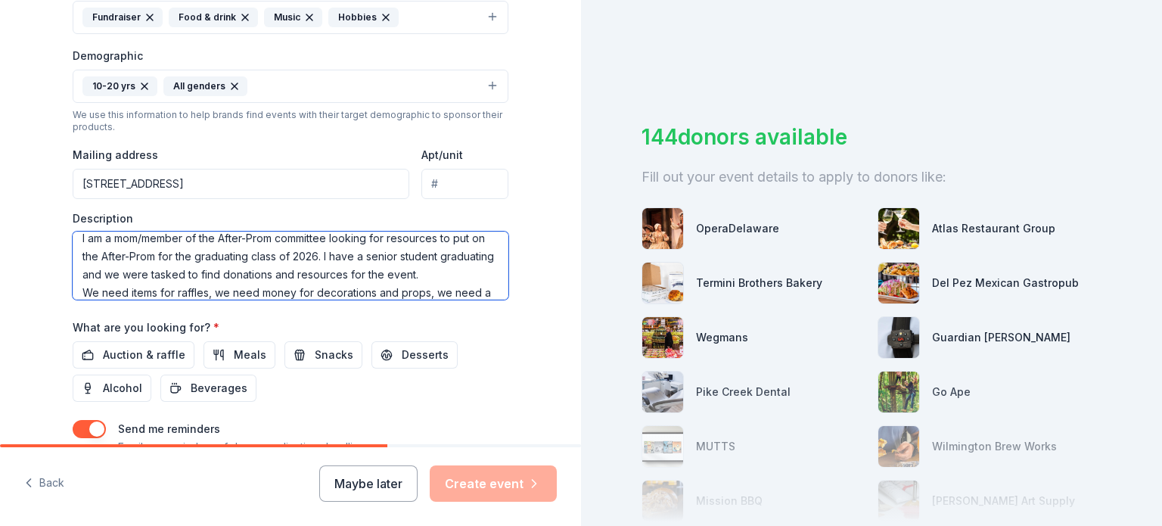
scroll to position [27, 0]
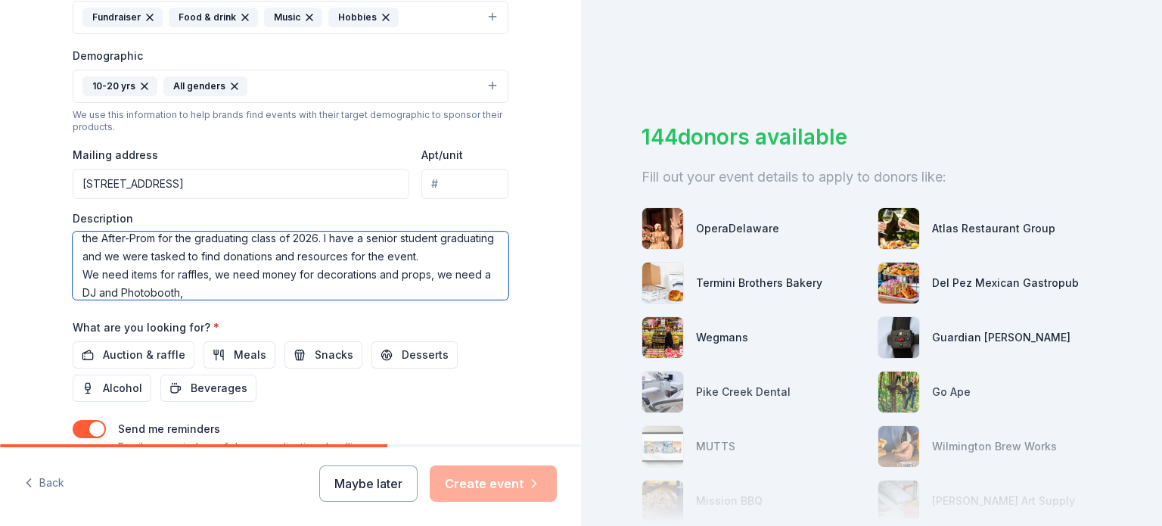
click at [88, 273] on textarea "I am a mom/member of the After-Prom committee looking for resources to put on t…" at bounding box center [291, 265] width 436 height 68
click at [150, 272] on textarea "I am a mom/member of the After-Prom committee looking for resources to put on t…" at bounding box center [291, 265] width 436 height 68
drag, startPoint x: 299, startPoint y: 272, endPoint x: 254, endPoint y: 272, distance: 45.4
click at [254, 272] on textarea "I am a mom/member of the After-Prom committee looking for resources to put on t…" at bounding box center [291, 265] width 436 height 68
drag, startPoint x: 427, startPoint y: 272, endPoint x: 469, endPoint y: 273, distance: 42.4
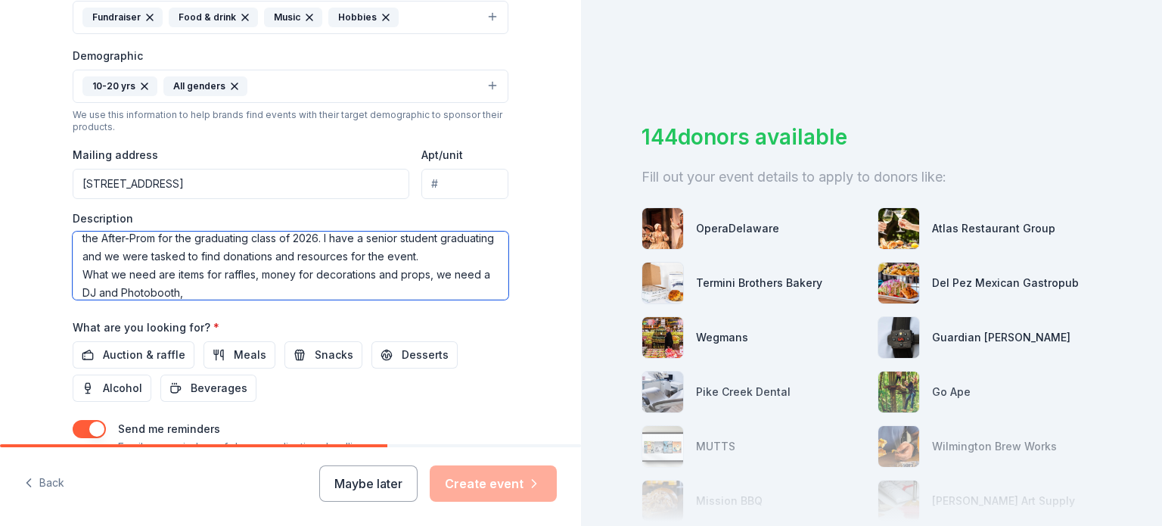
click at [469, 273] on textarea "I am a mom/member of the After-Prom committee looking for resources to put on t…" at bounding box center [291, 265] width 436 height 68
click at [151, 288] on textarea "I am a mom/member of the After-Prom committee looking for resources to put on t…" at bounding box center [291, 265] width 436 height 68
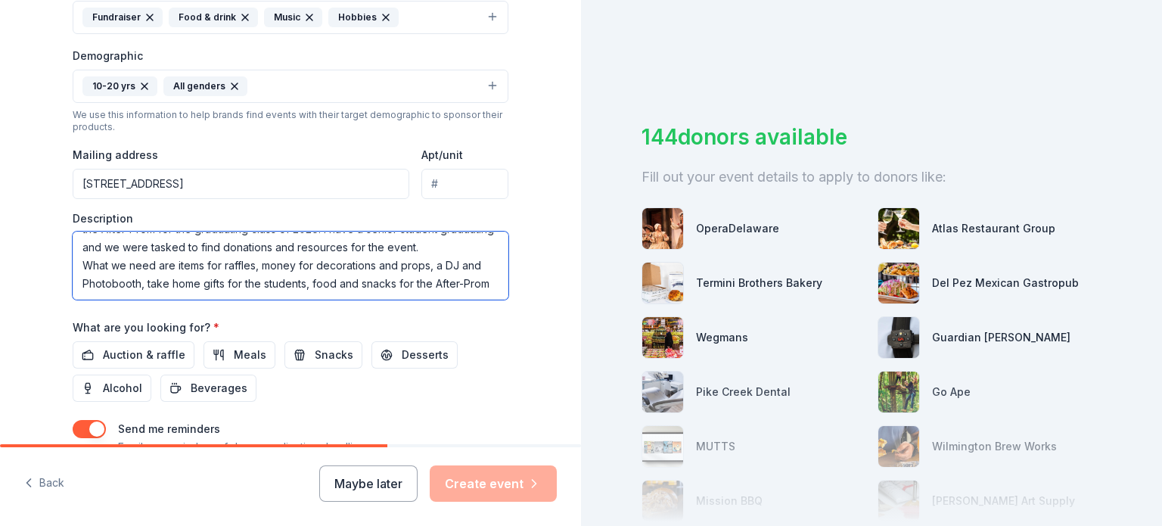
drag, startPoint x: 256, startPoint y: 255, endPoint x: 305, endPoint y: 254, distance: 49.2
click at [305, 254] on textarea "I am a mom/member of the After-Prom committee looking for resources to put on t…" at bounding box center [291, 265] width 436 height 68
click at [112, 281] on textarea "I am a mom/member of the After-Prom committee looking for resources to put on t…" at bounding box center [291, 265] width 436 height 68
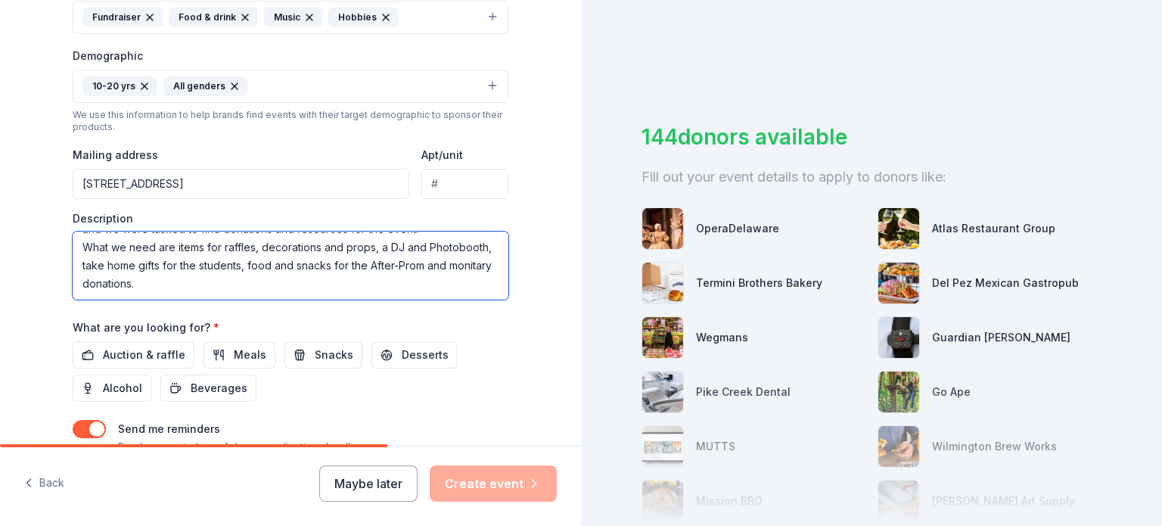
click at [140, 281] on textarea "I am a mom/member of the After-Prom committee looking for resources to put on t…" at bounding box center [291, 265] width 436 height 68
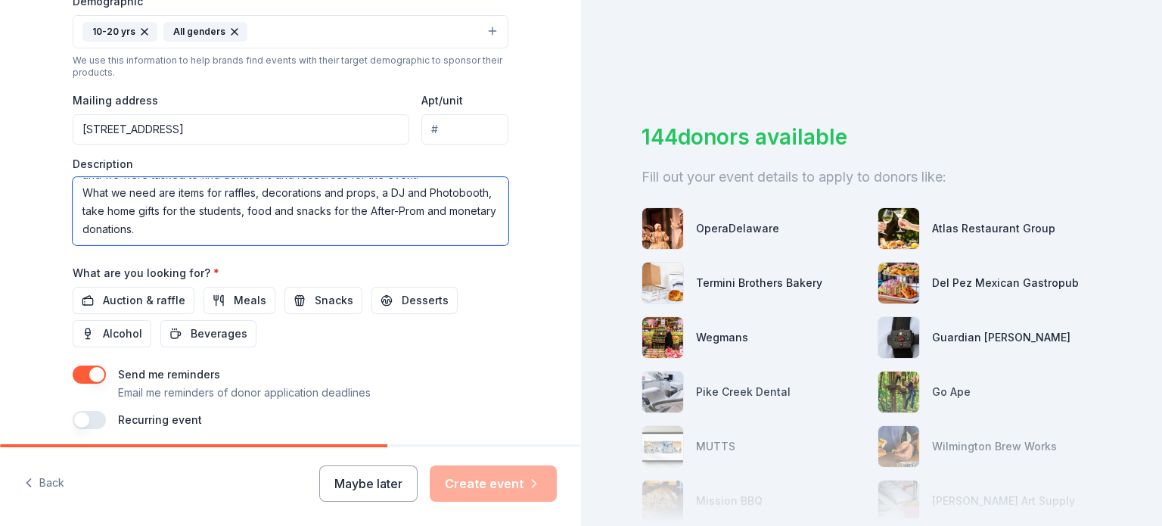
scroll to position [529, 0]
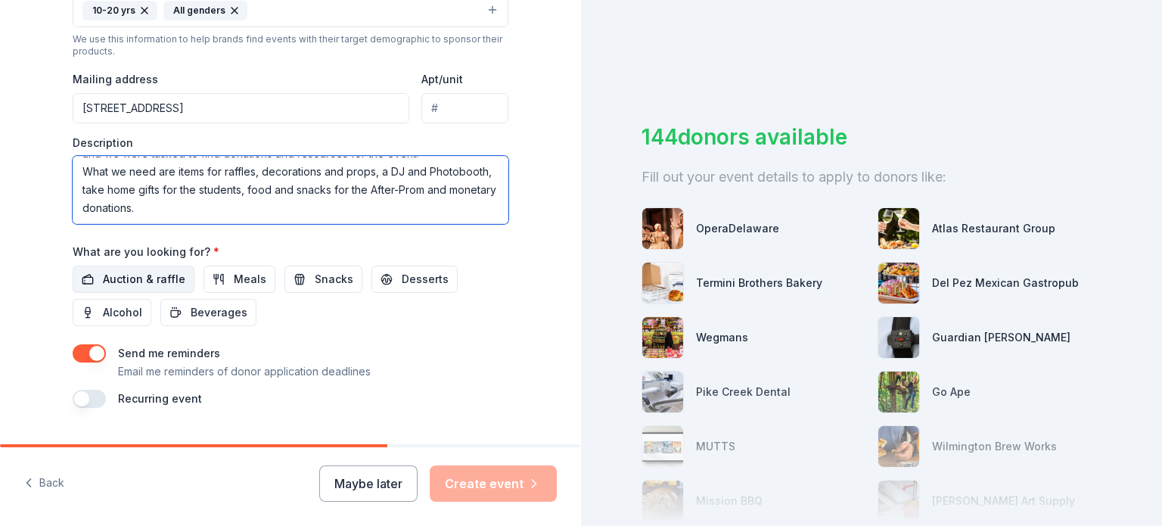
type textarea "I am a mom/member of the After-Prom committee looking for resources to put on t…"
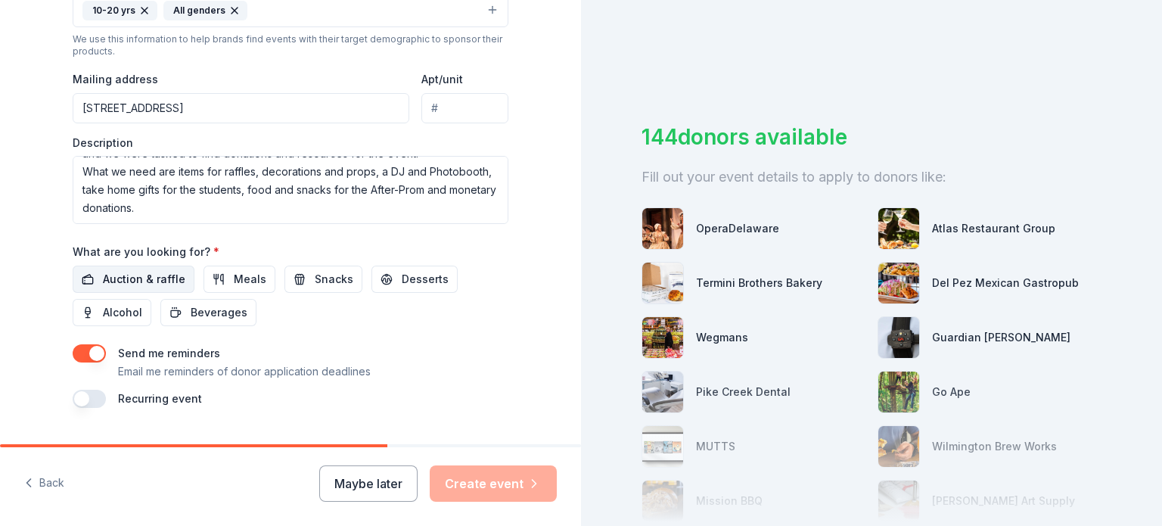
click at [103, 277] on span "Auction & raffle" at bounding box center [144, 279] width 82 height 18
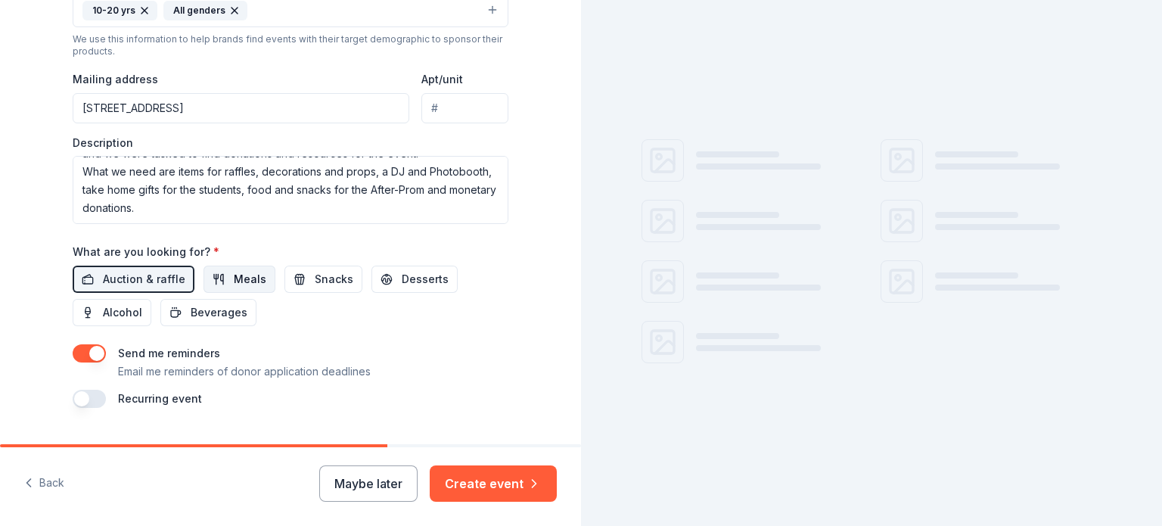
click at [234, 277] on span "Meals" at bounding box center [250, 279] width 33 height 18
click at [329, 281] on span "Snacks" at bounding box center [334, 279] width 39 height 18
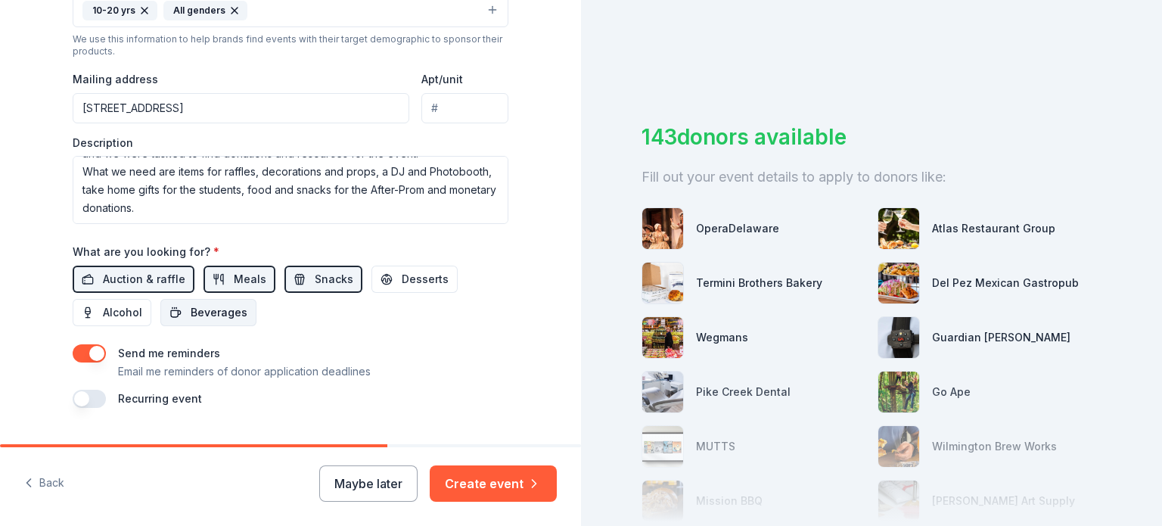
click at [211, 318] on span "Beverages" at bounding box center [219, 312] width 57 height 18
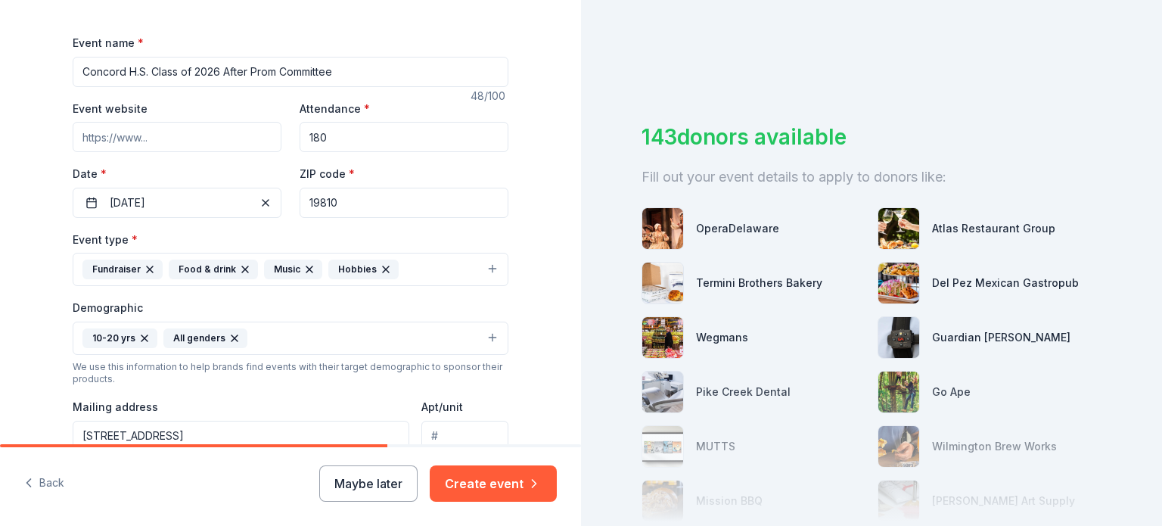
scroll to position [36, 0]
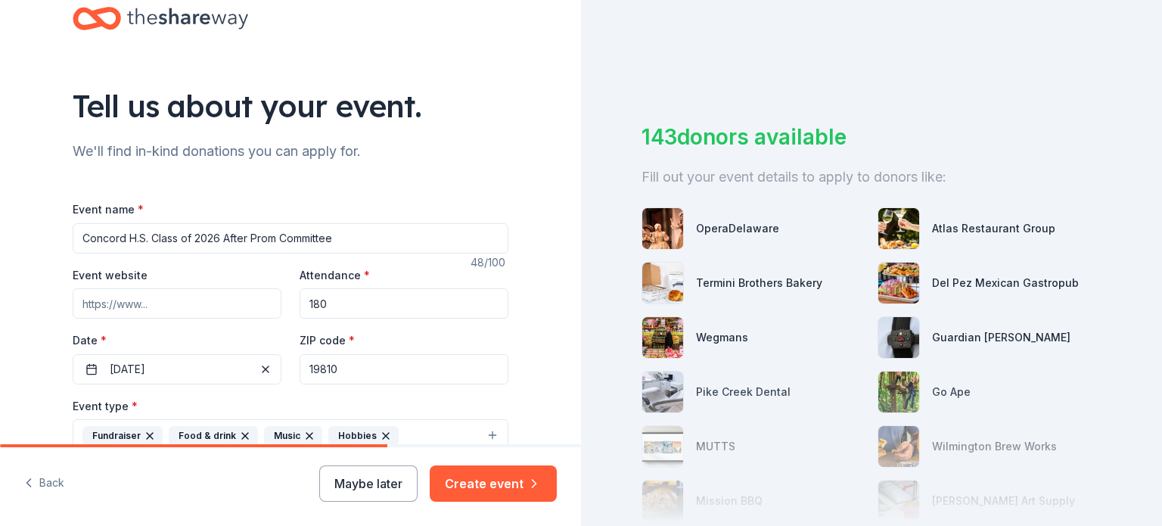
drag, startPoint x: 341, startPoint y: 235, endPoint x: 275, endPoint y: 236, distance: 65.8
click at [275, 236] on input "Concord H.S. Class of 2026 After Prom Committee" at bounding box center [291, 238] width 436 height 30
click at [130, 238] on input "Concord H.S. Class of 2026 After Prom" at bounding box center [291, 238] width 436 height 30
drag, startPoint x: 142, startPoint y: 240, endPoint x: 130, endPoint y: 237, distance: 12.3
click at [130, 237] on input "Concord H.S. Class of 2026 After Prom" at bounding box center [291, 238] width 436 height 30
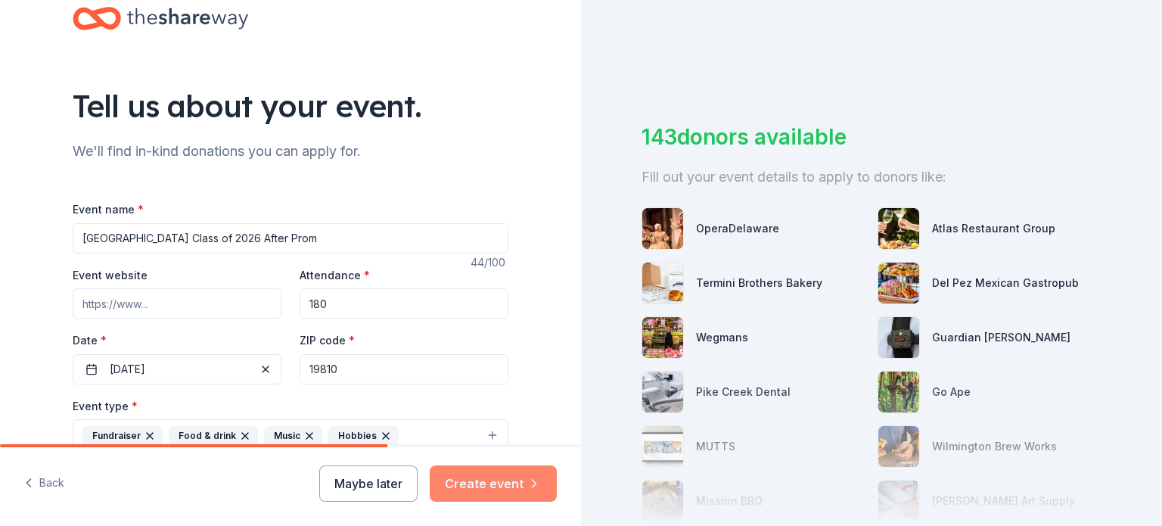
type input "[GEOGRAPHIC_DATA] Class of 2026 After Prom"
click at [526, 484] on icon "button" at bounding box center [533, 483] width 15 height 15
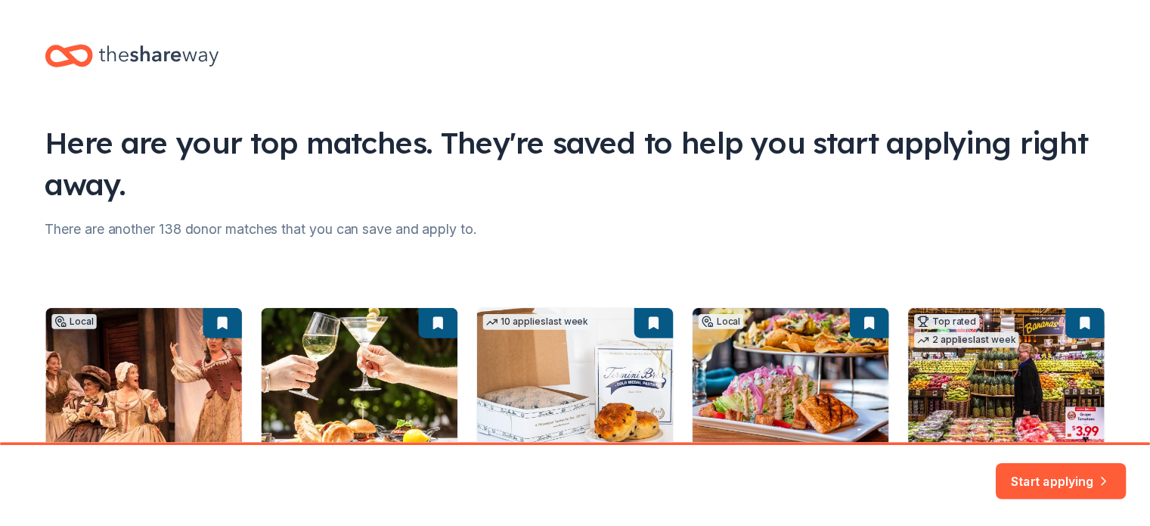
scroll to position [76, 0]
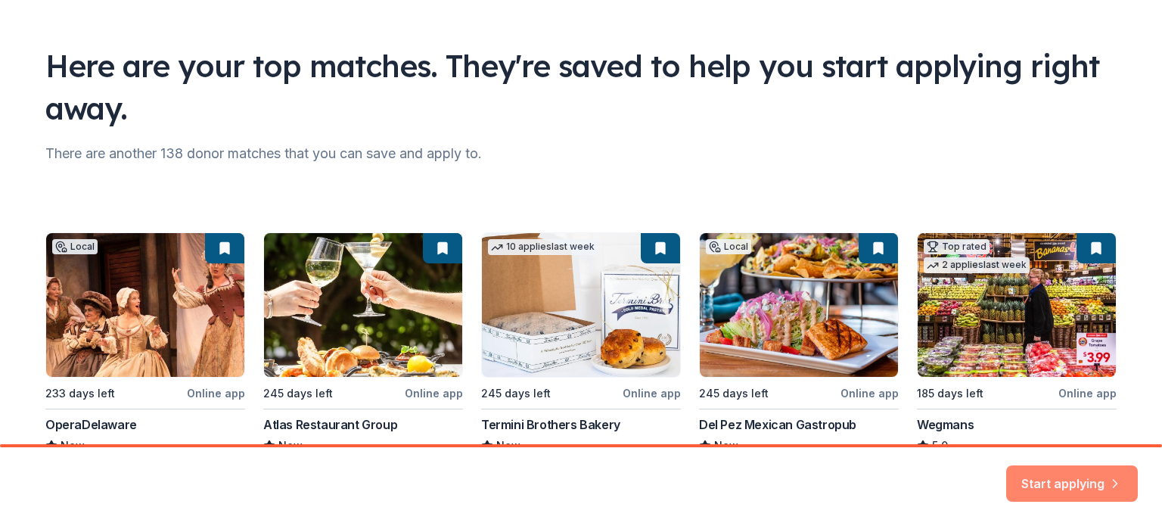
click at [1083, 474] on button "Start applying" at bounding box center [1072, 481] width 132 height 36
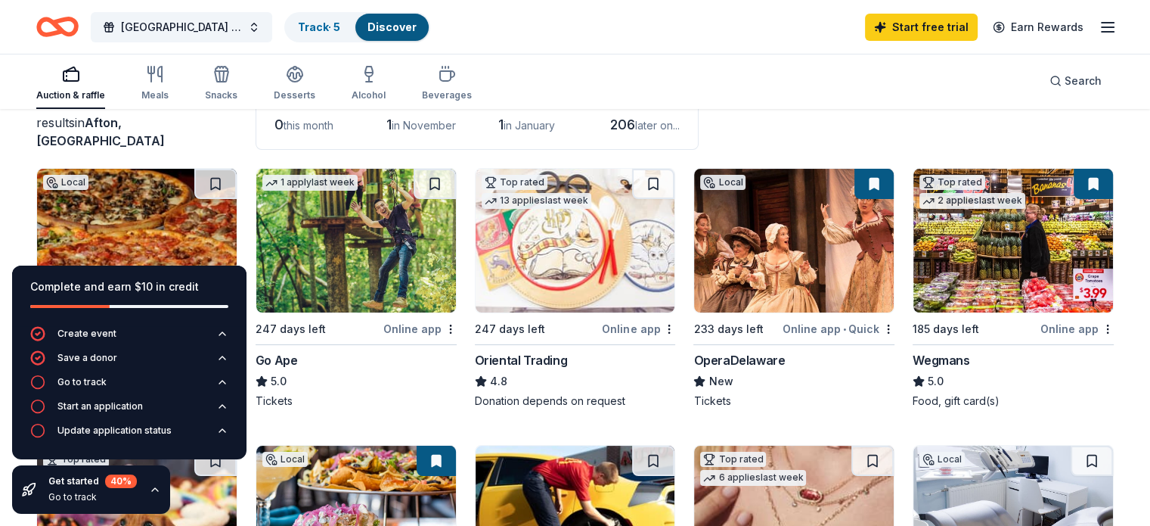
scroll to position [76, 0]
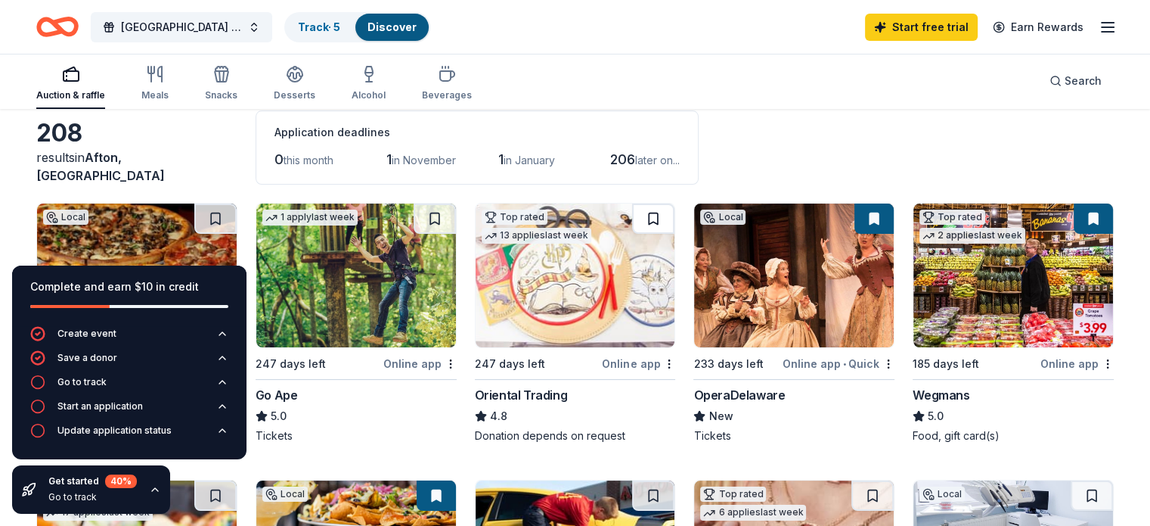
click at [648, 216] on button at bounding box center [653, 218] width 42 height 30
click at [1074, 213] on button at bounding box center [1093, 218] width 39 height 30
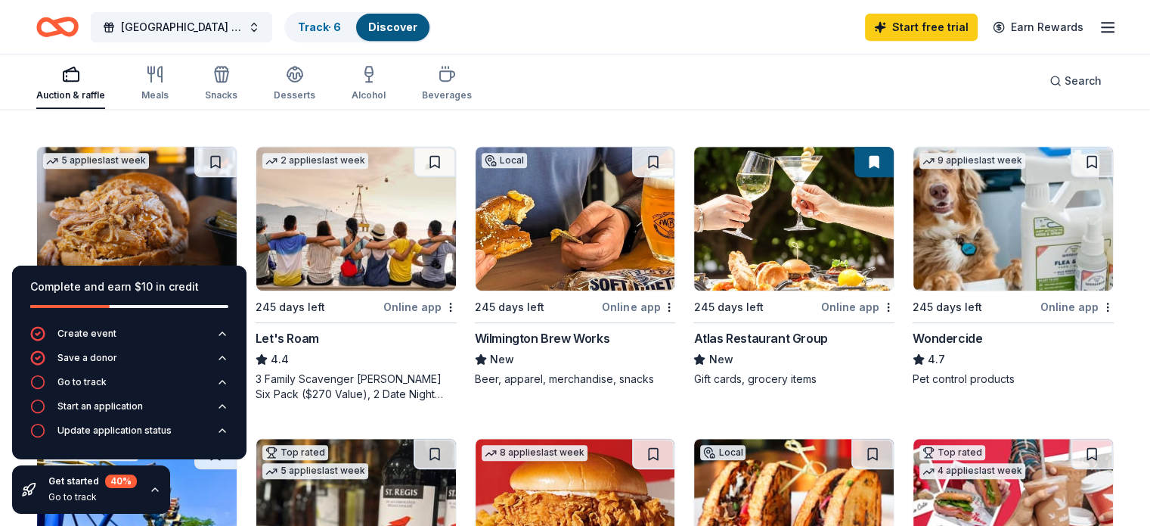
scroll to position [681, 0]
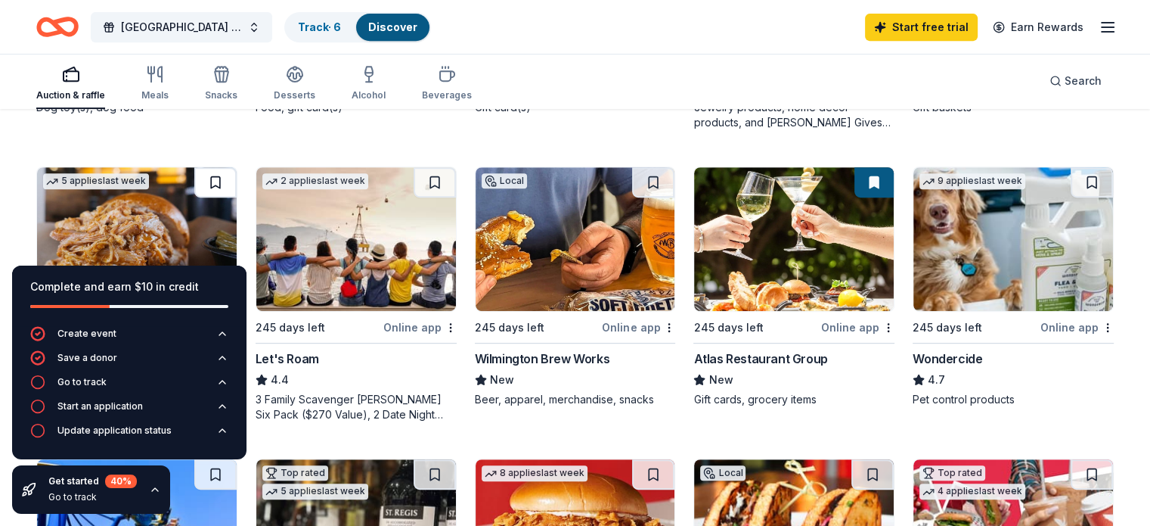
click at [233, 180] on button at bounding box center [215, 182] width 42 height 30
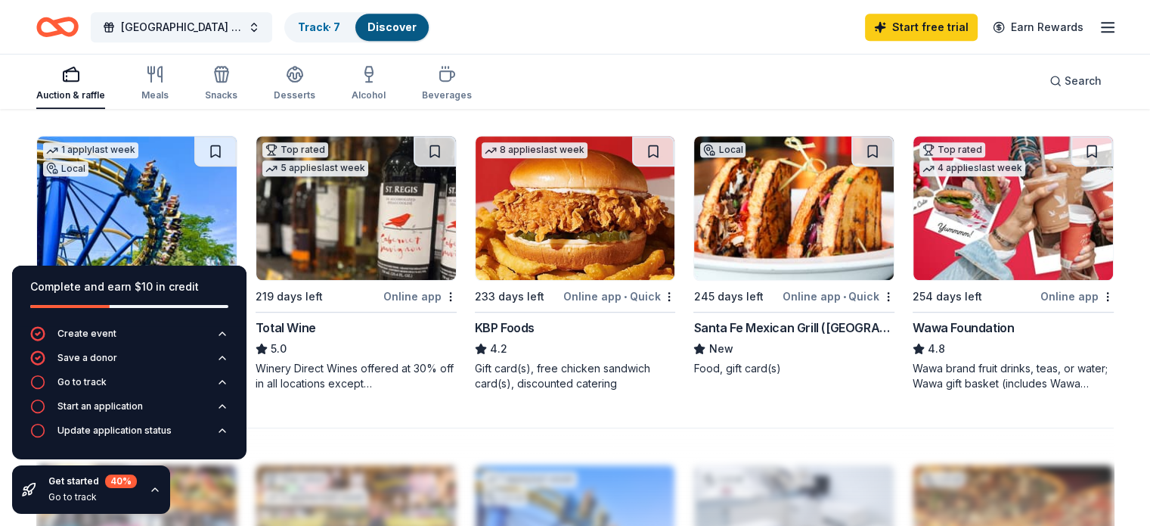
scroll to position [983, 0]
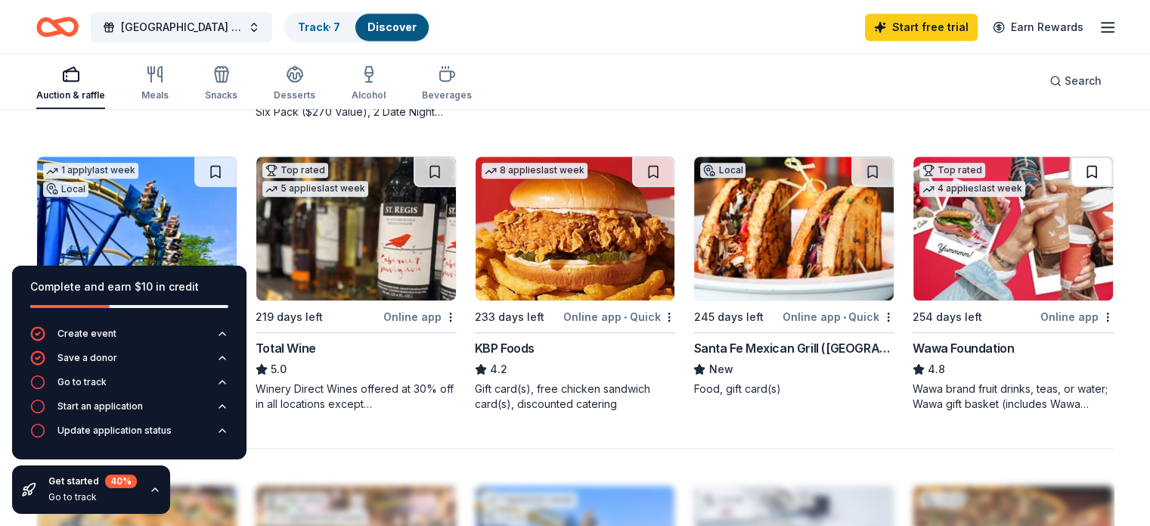
click at [1071, 171] on button at bounding box center [1092, 172] width 42 height 30
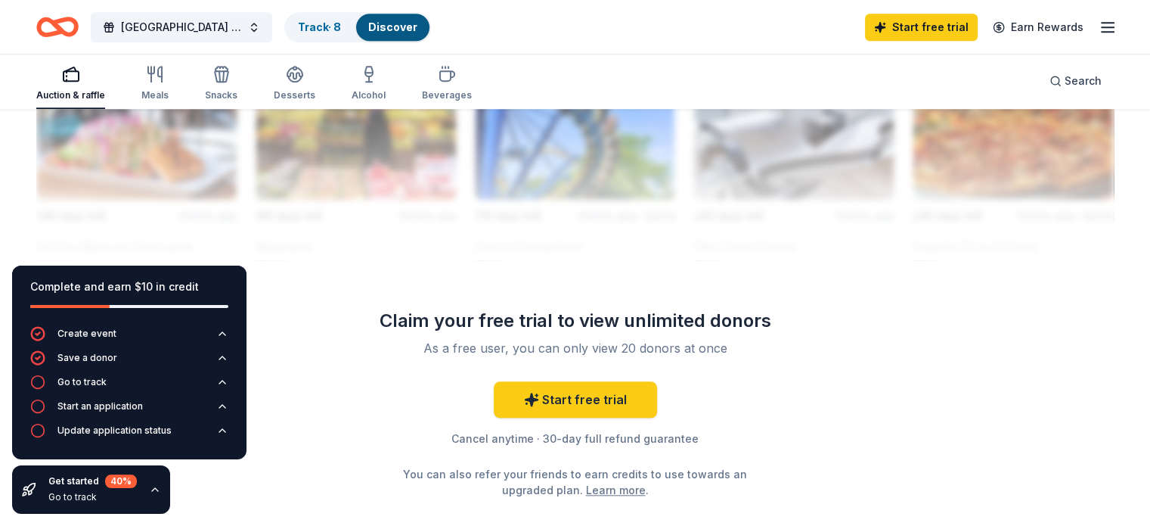
scroll to position [1437, 0]
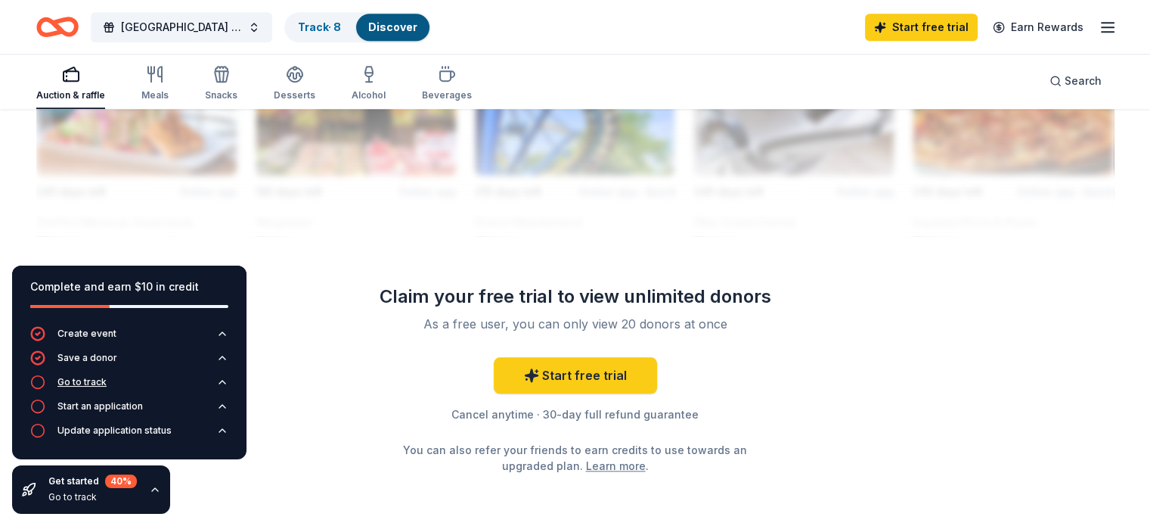
click at [220, 381] on icon "button" at bounding box center [222, 382] width 12 height 12
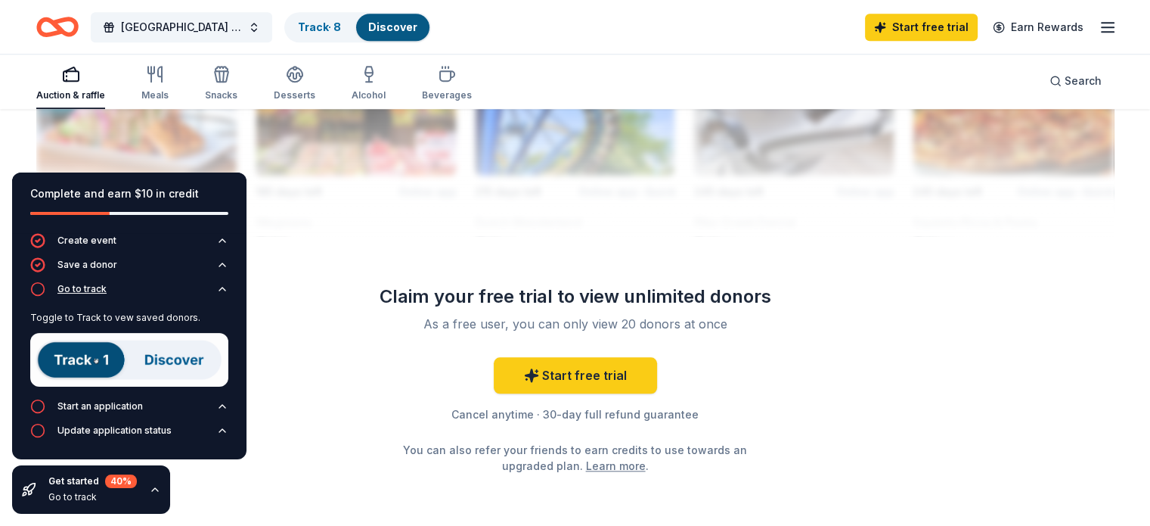
click at [76, 289] on div "Go to track" at bounding box center [81, 289] width 49 height 12
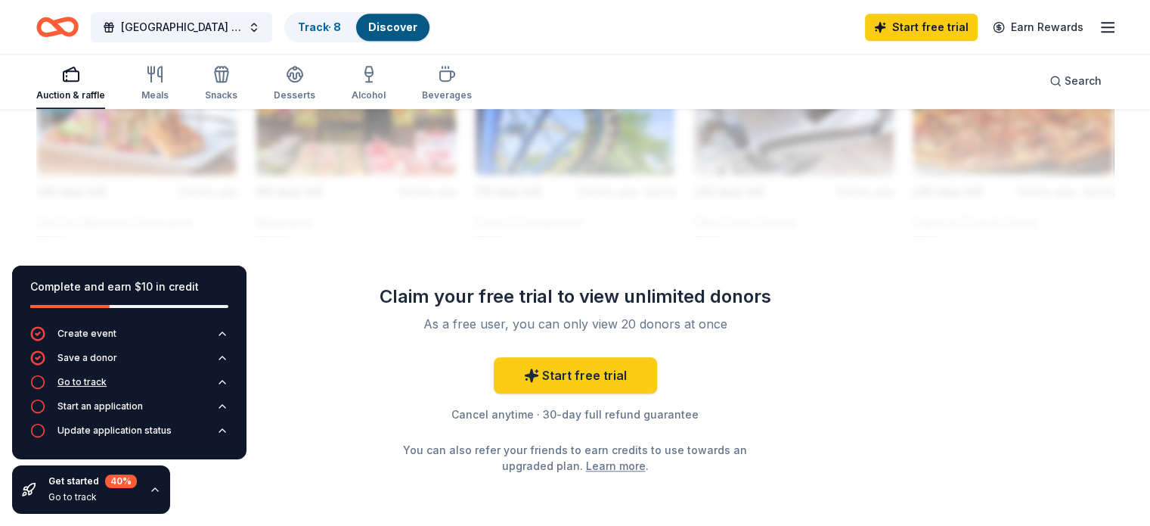
click at [85, 380] on div "Go to track" at bounding box center [81, 382] width 49 height 12
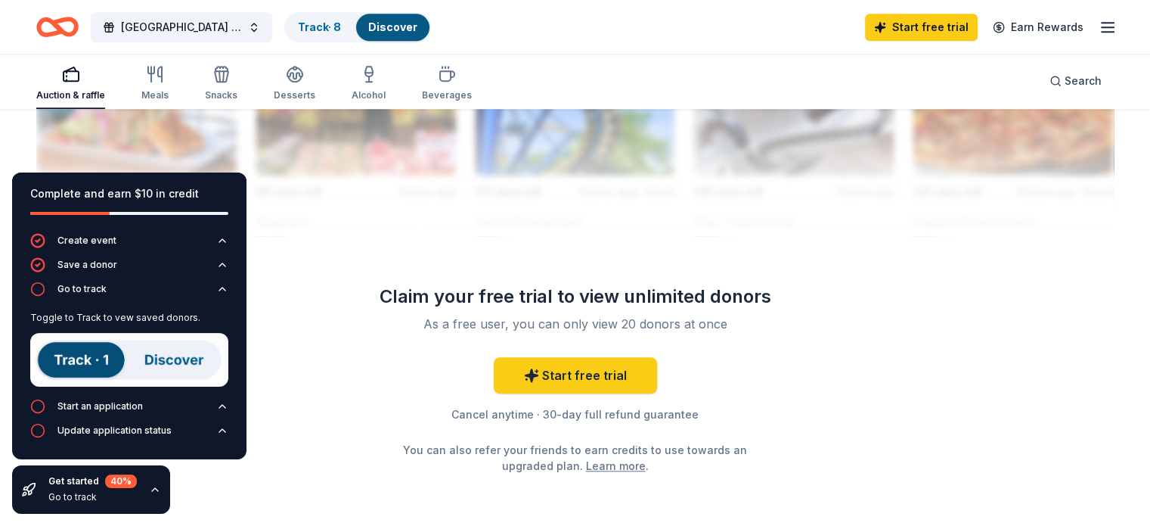
click at [98, 365] on img at bounding box center [129, 360] width 198 height 54
click at [76, 357] on img at bounding box center [129, 360] width 198 height 54
click at [151, 359] on img at bounding box center [129, 360] width 198 height 54
click at [74, 360] on img at bounding box center [129, 360] width 198 height 54
click at [73, 361] on img at bounding box center [129, 360] width 198 height 54
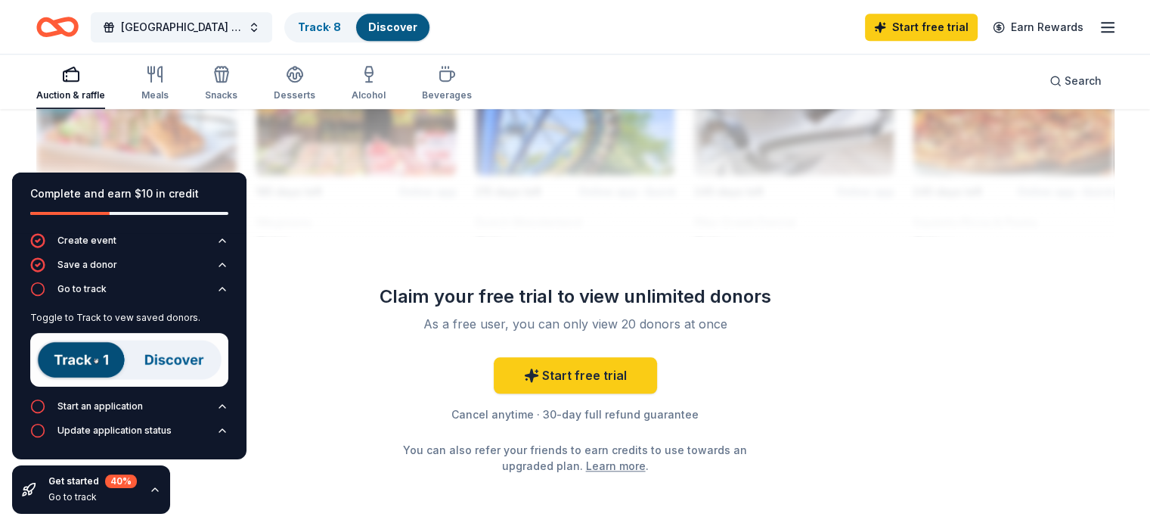
click at [402, 26] on link "Discover" at bounding box center [392, 26] width 49 height 13
click at [341, 26] on link "Track · 8" at bounding box center [319, 26] width 43 height 13
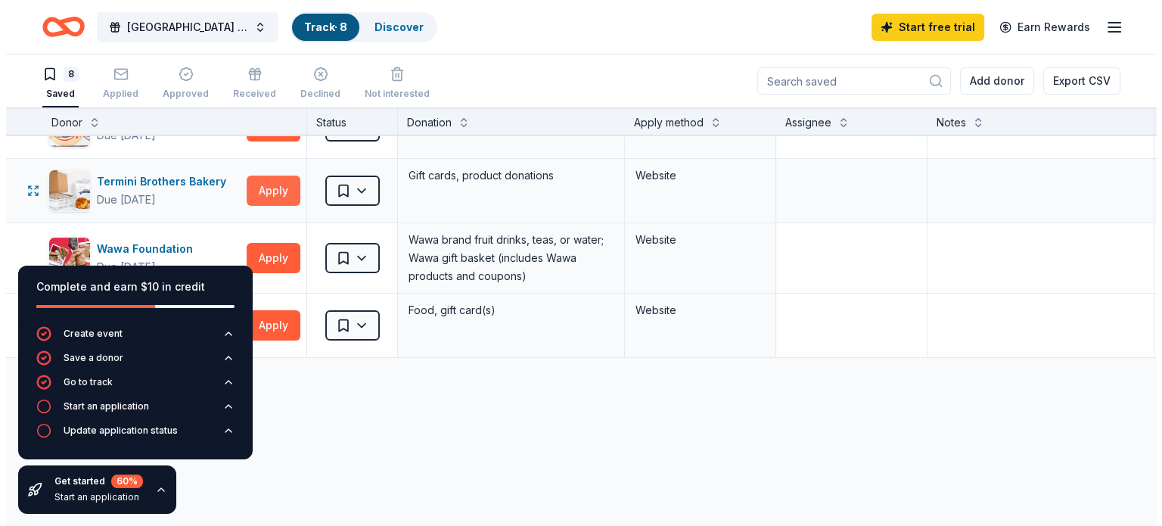
scroll to position [378, 0]
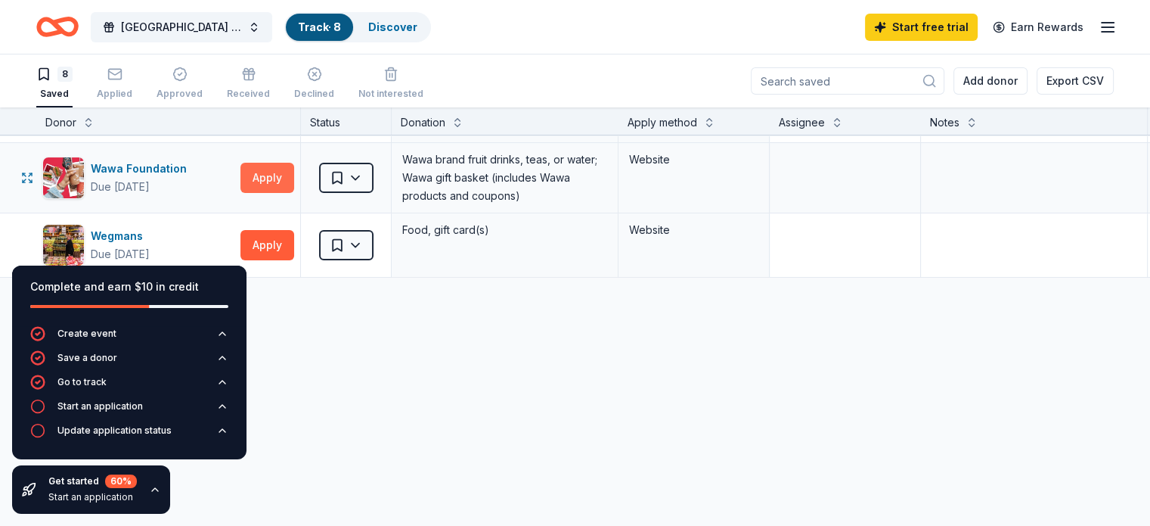
click at [293, 178] on button "Apply" at bounding box center [268, 178] width 54 height 30
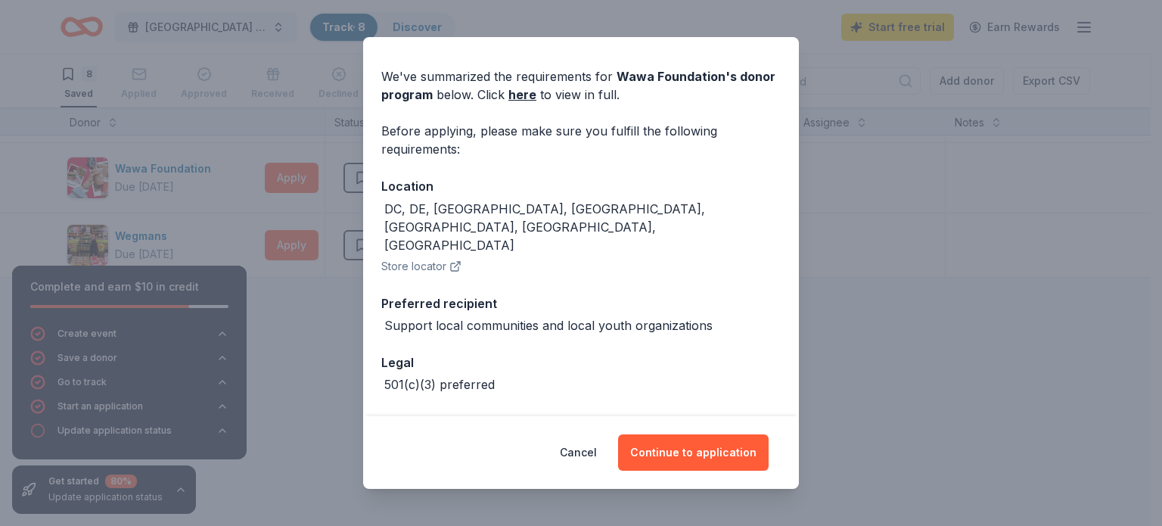
scroll to position [64, 0]
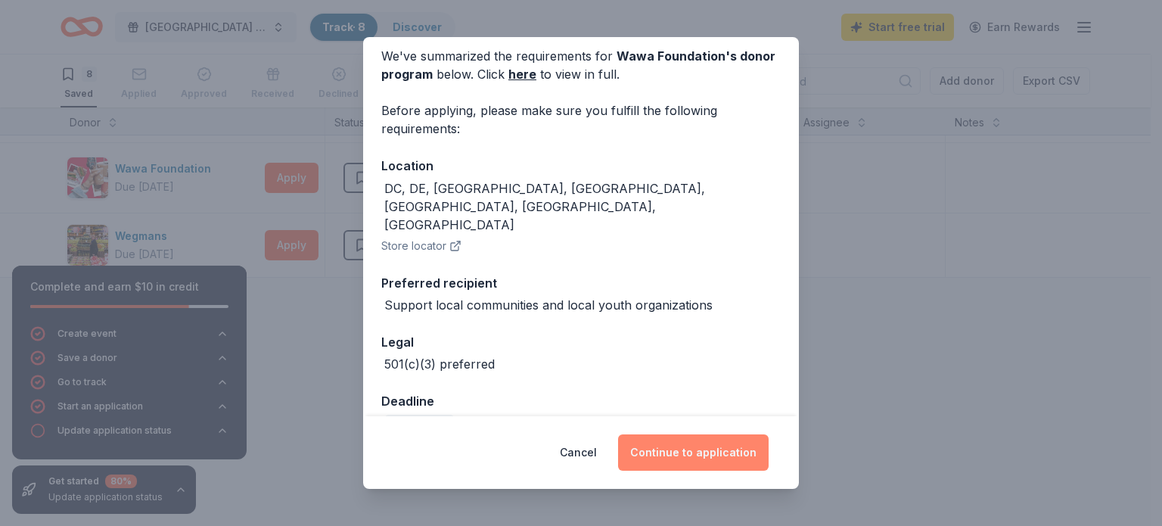
click at [695, 451] on button "Continue to application" at bounding box center [693, 452] width 151 height 36
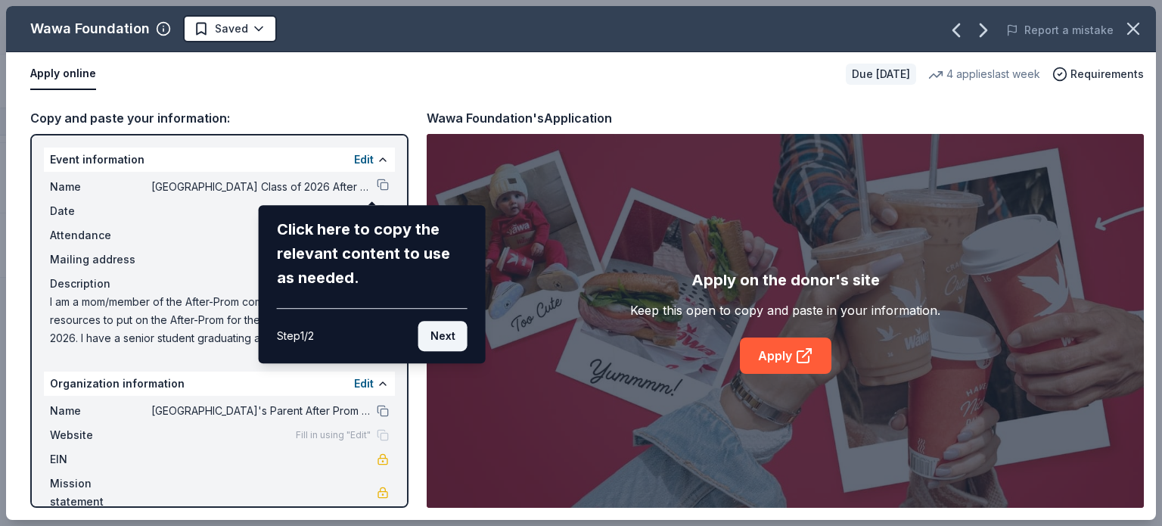
click at [448, 335] on button "Next" at bounding box center [442, 336] width 49 height 30
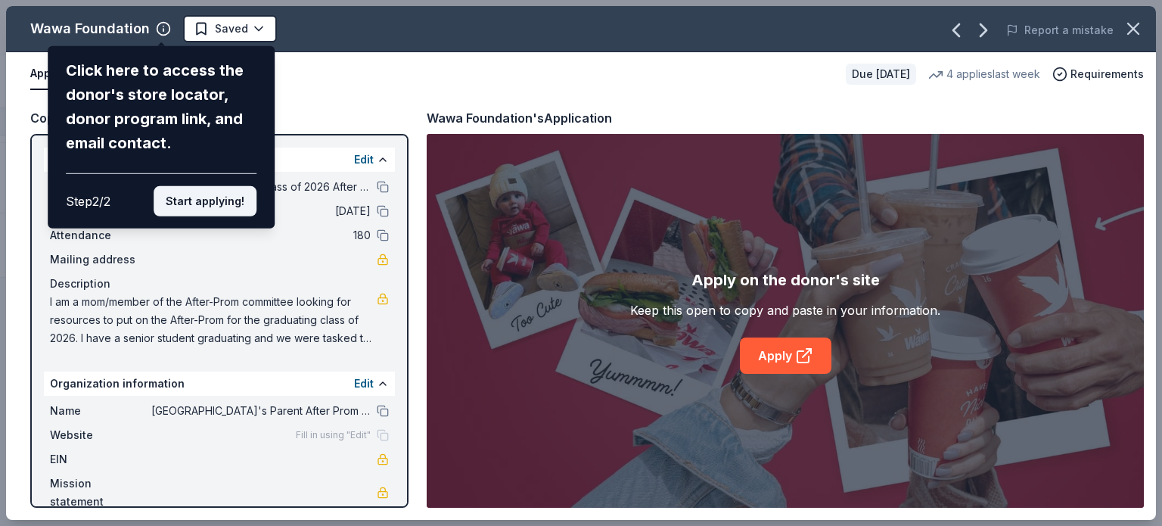
click at [195, 203] on button "Start applying!" at bounding box center [205, 201] width 103 height 30
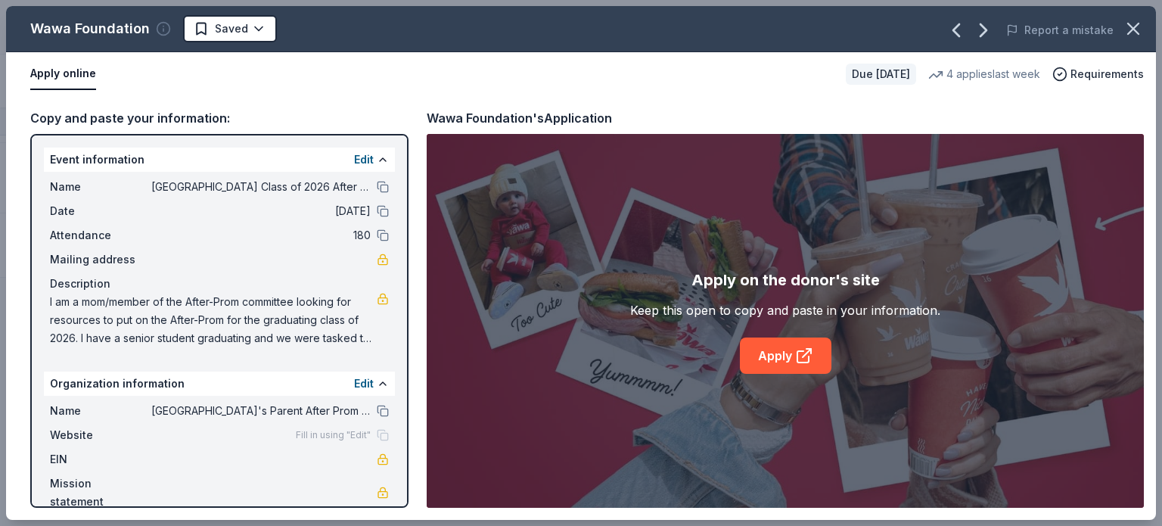
click at [163, 26] on icon "button" at bounding box center [163, 28] width 15 height 15
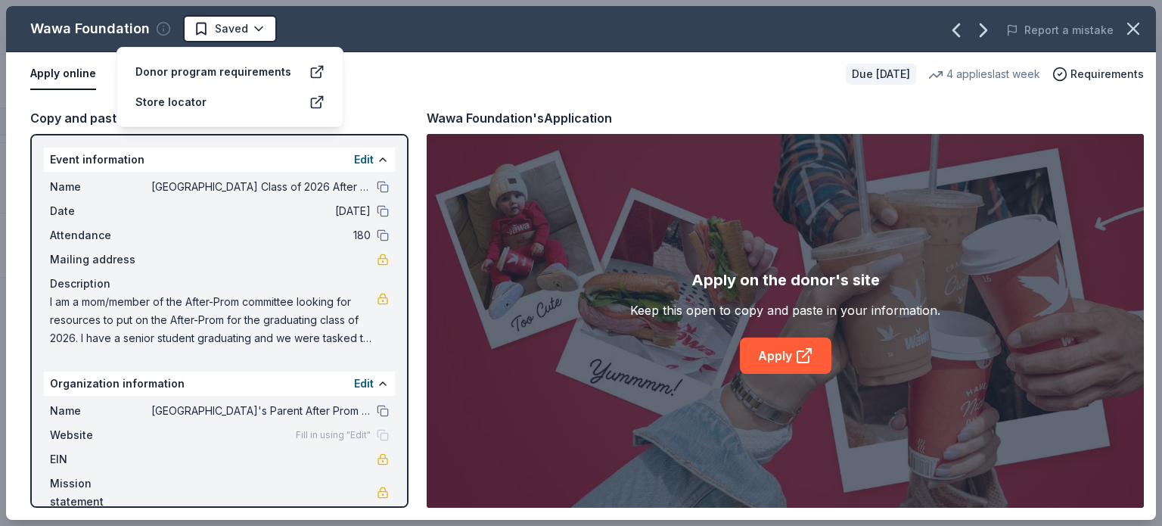
click at [163, 24] on icon "button" at bounding box center [163, 28] width 15 height 15
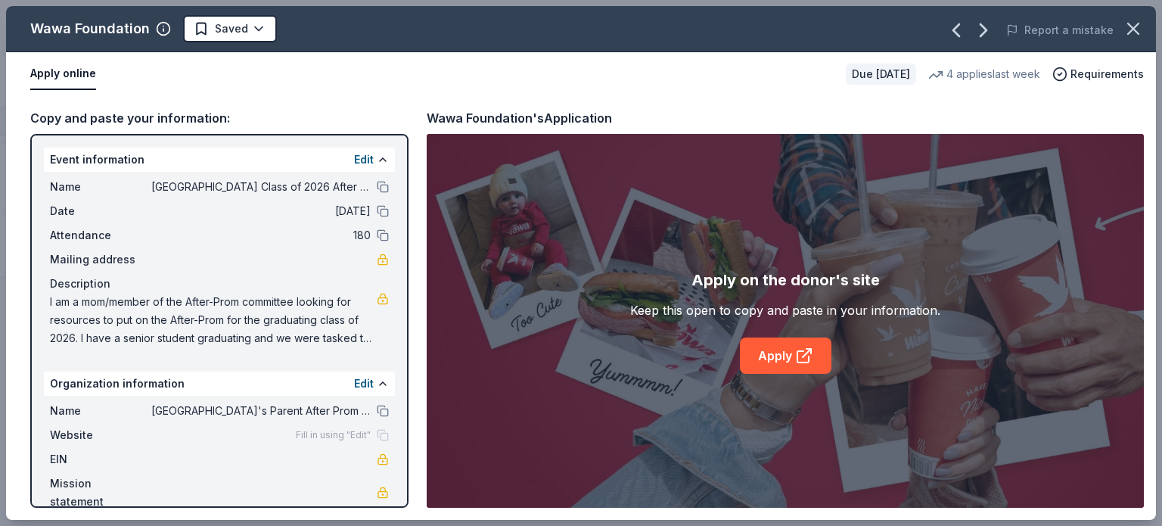
click at [61, 72] on button "Apply online" at bounding box center [63, 74] width 66 height 32
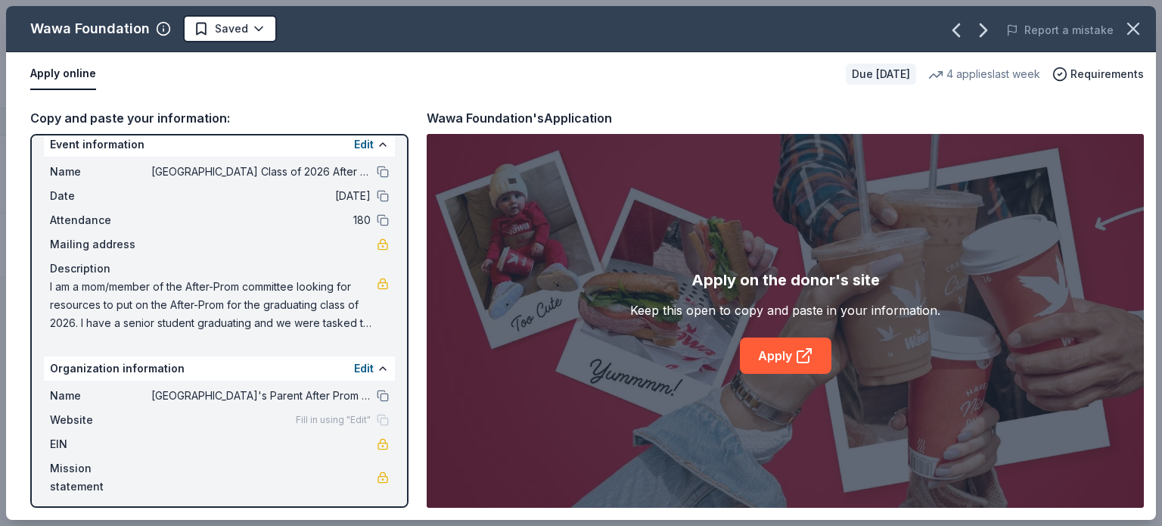
scroll to position [21, 0]
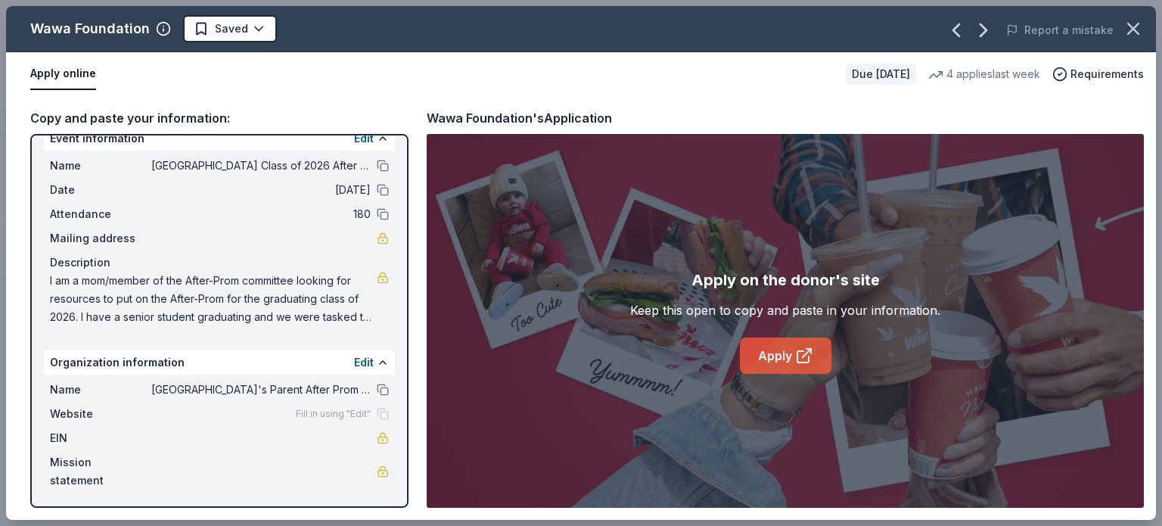
click at [784, 357] on link "Apply" at bounding box center [786, 355] width 92 height 36
click at [377, 160] on button at bounding box center [383, 166] width 12 height 12
click at [377, 165] on button at bounding box center [383, 166] width 12 height 12
drag, startPoint x: 45, startPoint y: 279, endPoint x: 327, endPoint y: 299, distance: 282.8
click at [327, 294] on div "Name [GEOGRAPHIC_DATA] Class of 2026 After Prom Date [DATE] Attendance 180 Mail…" at bounding box center [219, 242] width 351 height 182
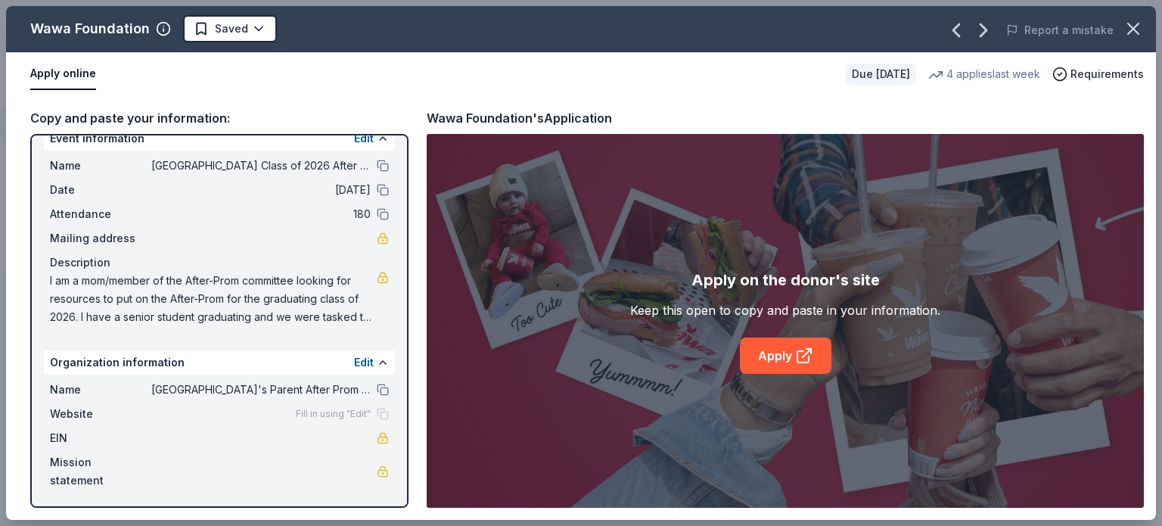
click at [312, 305] on span "I am a mom/member of the After-Prom committee looking for resources to put on t…" at bounding box center [213, 299] width 327 height 54
drag, startPoint x: 234, startPoint y: 306, endPoint x: 246, endPoint y: 311, distance: 12.2
click at [234, 308] on span "I am a mom/member of the After-Prom committee looking for resources to put on t…" at bounding box center [213, 299] width 327 height 54
drag, startPoint x: 246, startPoint y: 311, endPoint x: 252, endPoint y: 317, distance: 8.6
click at [248, 317] on span "I am a mom/member of the After-Prom committee looking for resources to put on t…" at bounding box center [213, 299] width 327 height 54
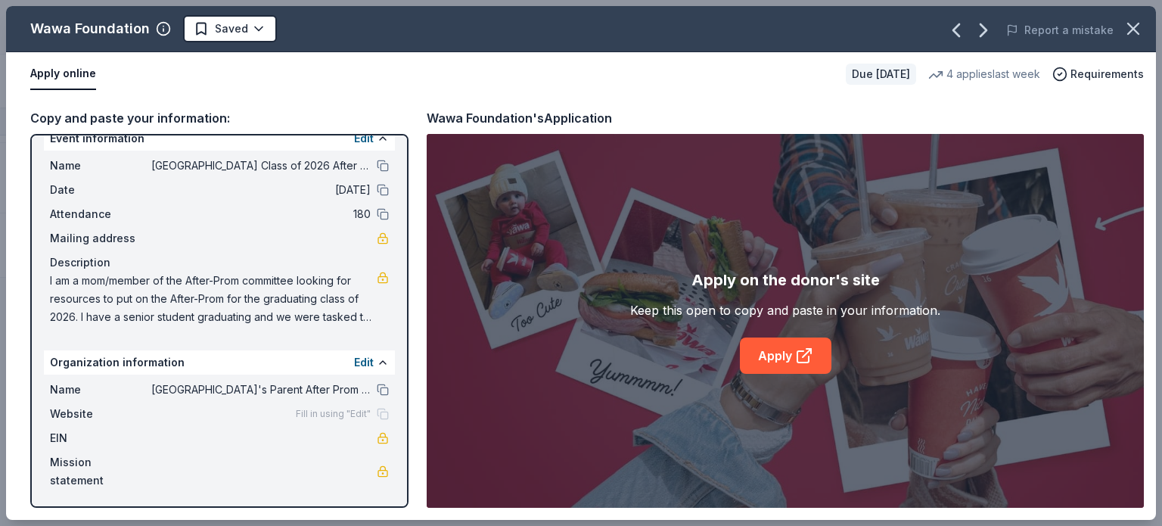
click at [252, 317] on span "I am a mom/member of the After-Prom committee looking for resources to put on t…" at bounding box center [213, 299] width 327 height 54
click at [253, 317] on span "I am a mom/member of the After-Prom committee looking for resources to put on t…" at bounding box center [213, 299] width 327 height 54
click at [354, 360] on button "Edit" at bounding box center [364, 362] width 20 height 18
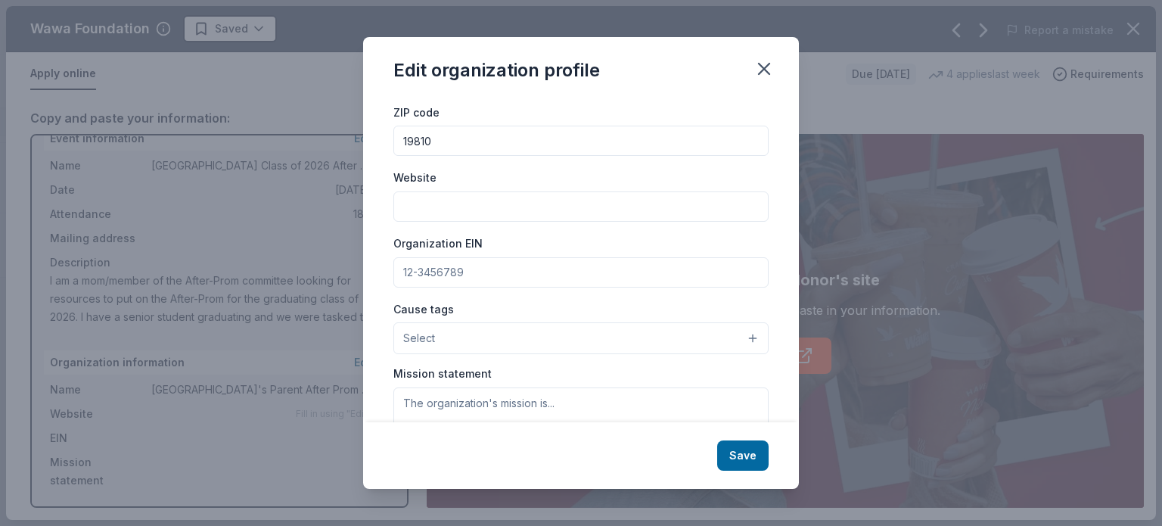
scroll to position [0, 0]
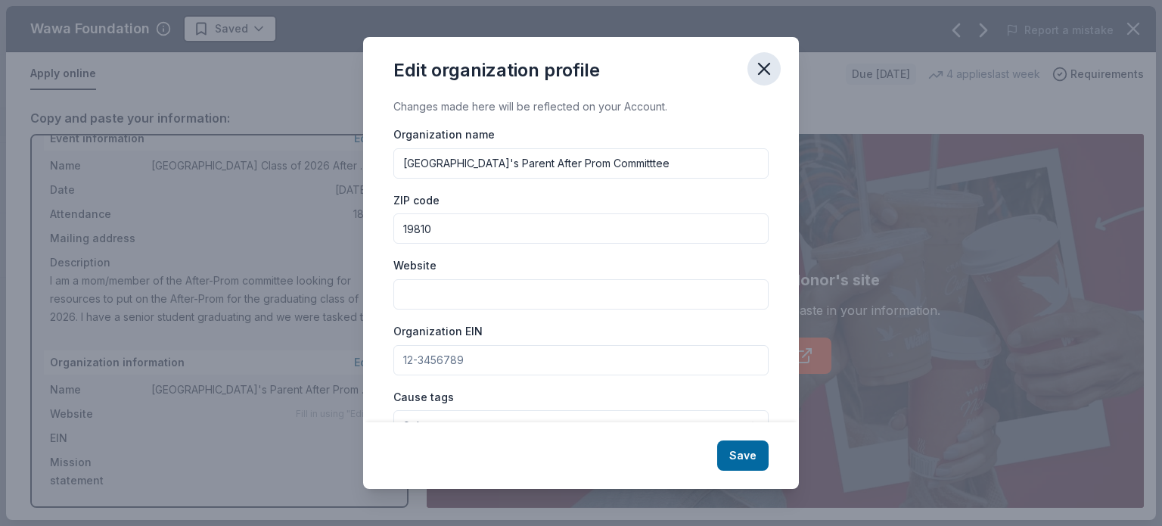
click at [765, 70] on icon "button" at bounding box center [764, 69] width 11 height 11
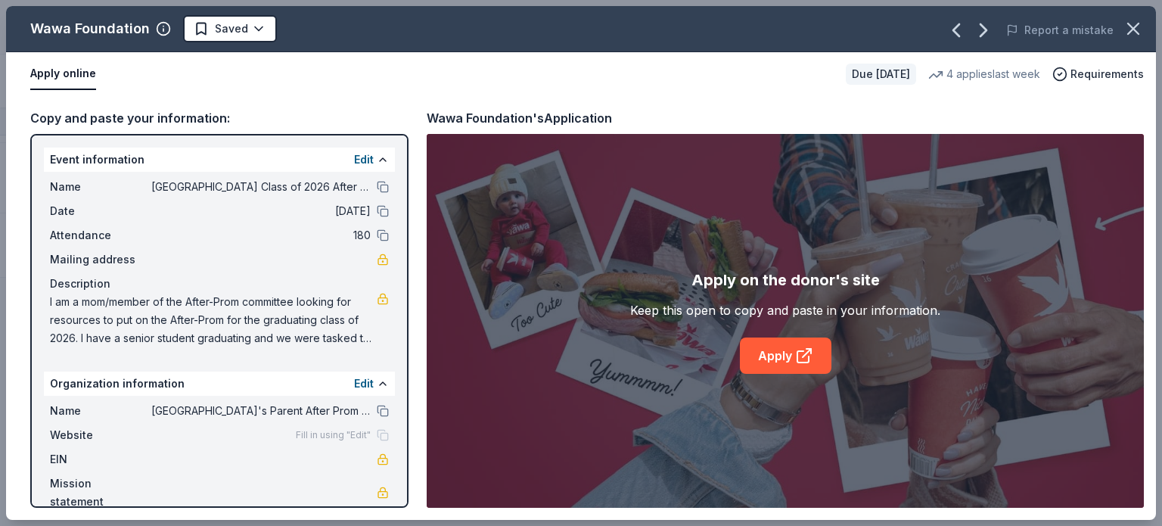
click at [345, 302] on span "I am a mom/member of the After-Prom committee looking for resources to put on t…" at bounding box center [213, 320] width 327 height 54
click at [377, 299] on div "Name [GEOGRAPHIC_DATA] Class of 2026 After Prom Date [DATE] Attendance 180 Mail…" at bounding box center [219, 263] width 351 height 182
drag, startPoint x: 48, startPoint y: 303, endPoint x: 211, endPoint y: 312, distance: 162.9
click at [212, 311] on div "Name [GEOGRAPHIC_DATA] Class of 2026 After Prom Date [DATE] Attendance 180 Mail…" at bounding box center [219, 263] width 351 height 182
drag, startPoint x: 215, startPoint y: 324, endPoint x: 100, endPoint y: 332, distance: 115.2
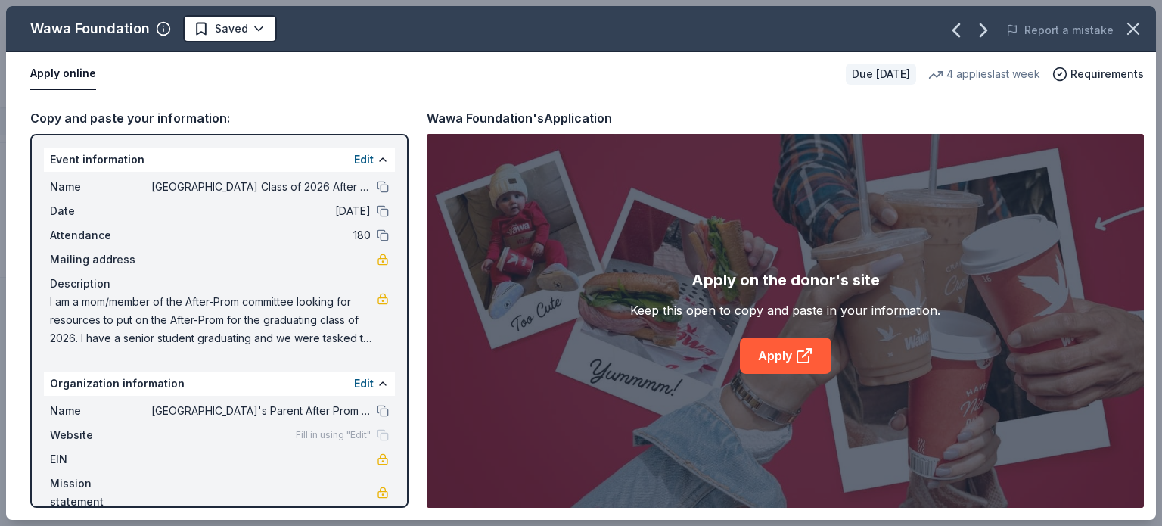
click at [100, 332] on span "I am a mom/member of the After-Prom committee looking for resources to put on t…" at bounding box center [213, 320] width 327 height 54
click at [337, 332] on span "I am a mom/member of the After-Prom committee looking for resources to put on t…" at bounding box center [213, 320] width 327 height 54
click at [377, 300] on link at bounding box center [383, 299] width 12 height 12
click at [377, 299] on button at bounding box center [383, 299] width 12 height 12
click at [354, 156] on button "Edit" at bounding box center [364, 160] width 20 height 18
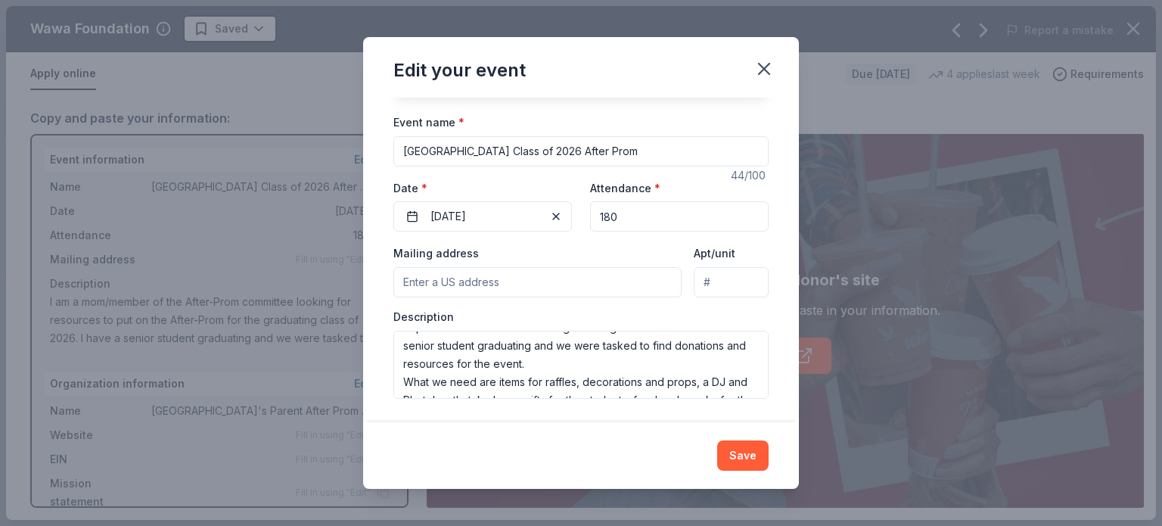
scroll to position [73, 0]
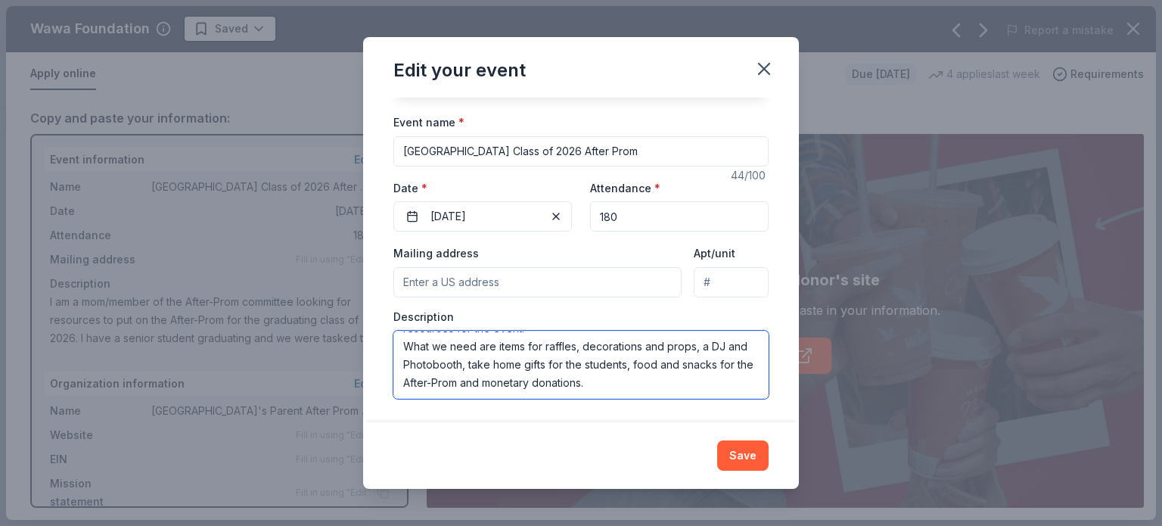
click at [579, 344] on textarea "I am a mom/member of the After-Prom committee looking for resources to put on t…" at bounding box center [580, 365] width 375 height 68
type textarea "I am a mom/member of the After-Prom committee looking for resources to put on t…"
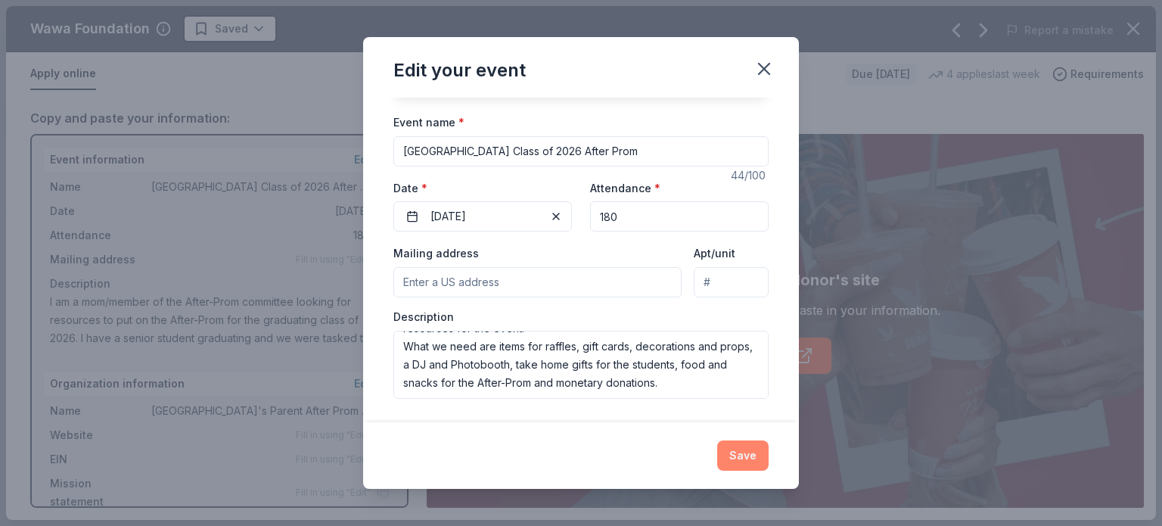
click at [754, 458] on button "Save" at bounding box center [742, 455] width 51 height 30
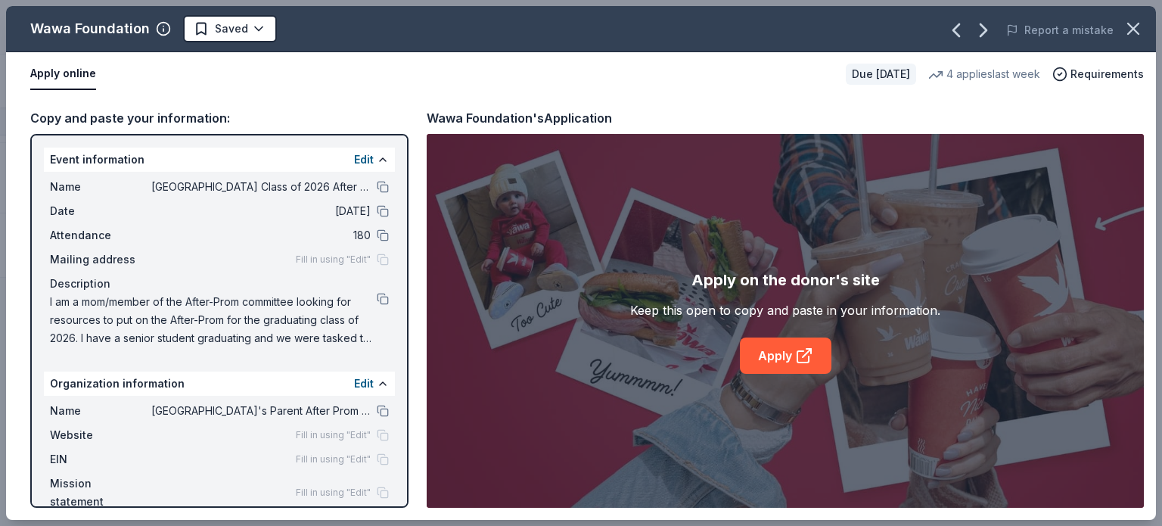
drag, startPoint x: 374, startPoint y: 234, endPoint x: 383, endPoint y: 228, distance: 11.3
click at [377, 233] on button at bounding box center [383, 235] width 12 height 12
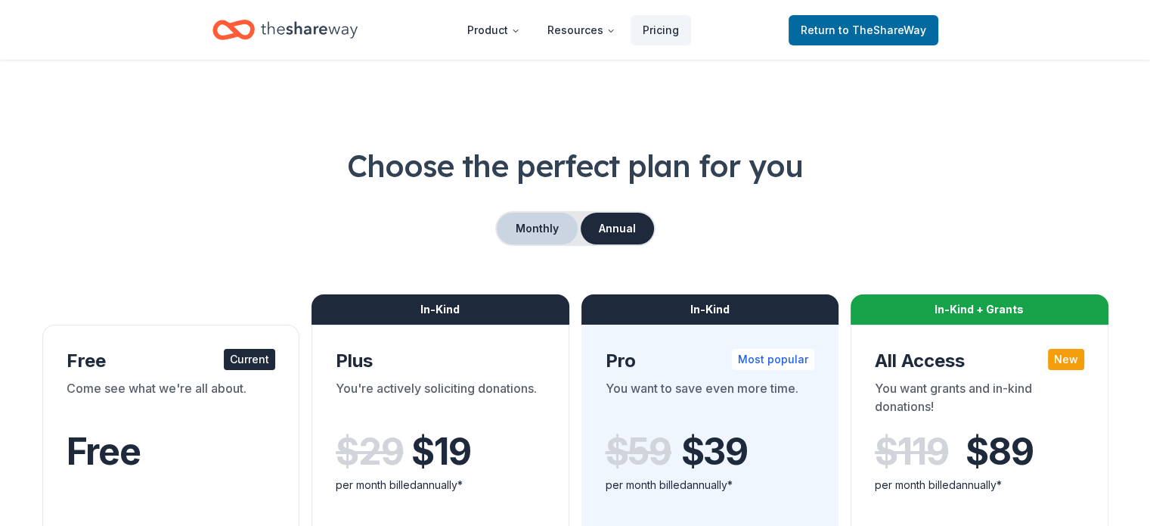
click at [530, 230] on button "Monthly" at bounding box center [537, 229] width 81 height 32
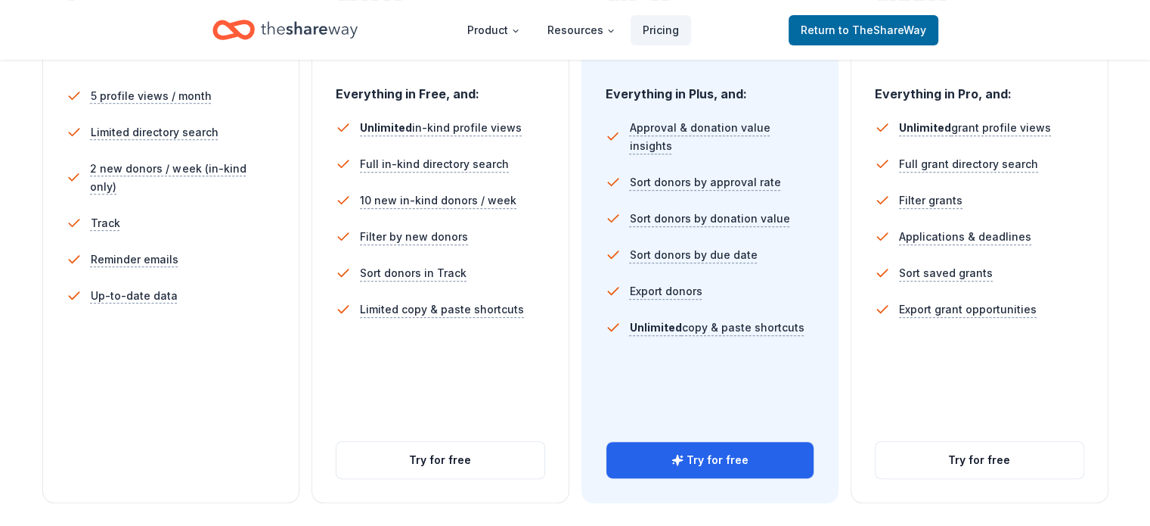
scroll to position [529, 0]
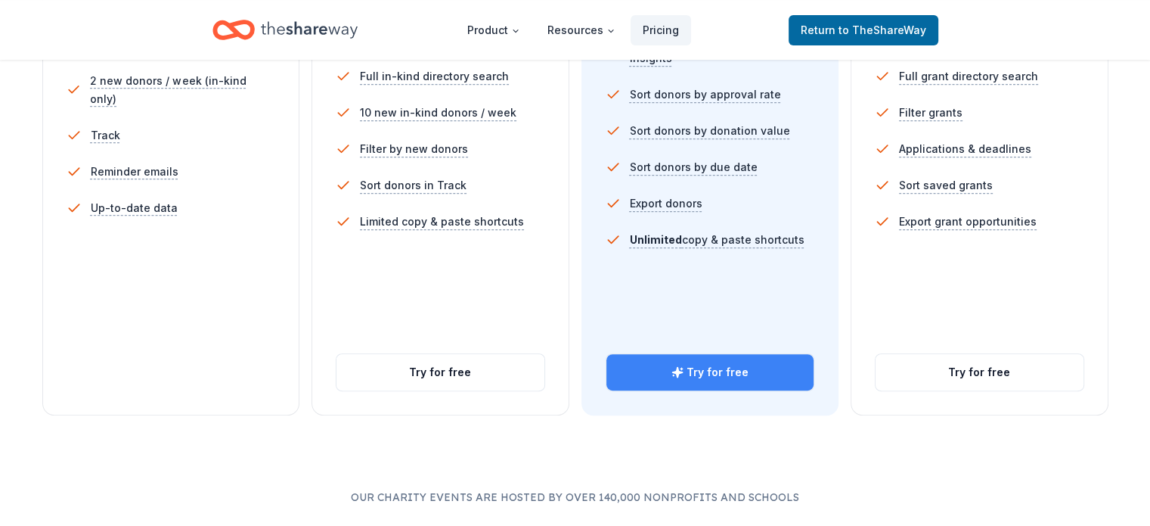
click at [700, 354] on button "Try for free" at bounding box center [711, 372] width 208 height 36
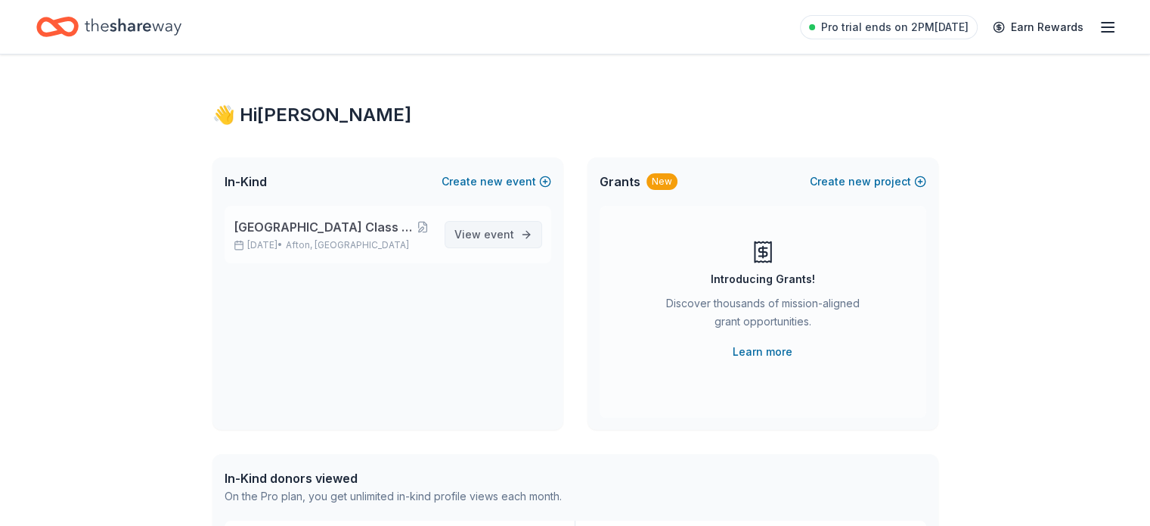
click at [496, 229] on span "event" at bounding box center [499, 234] width 30 height 13
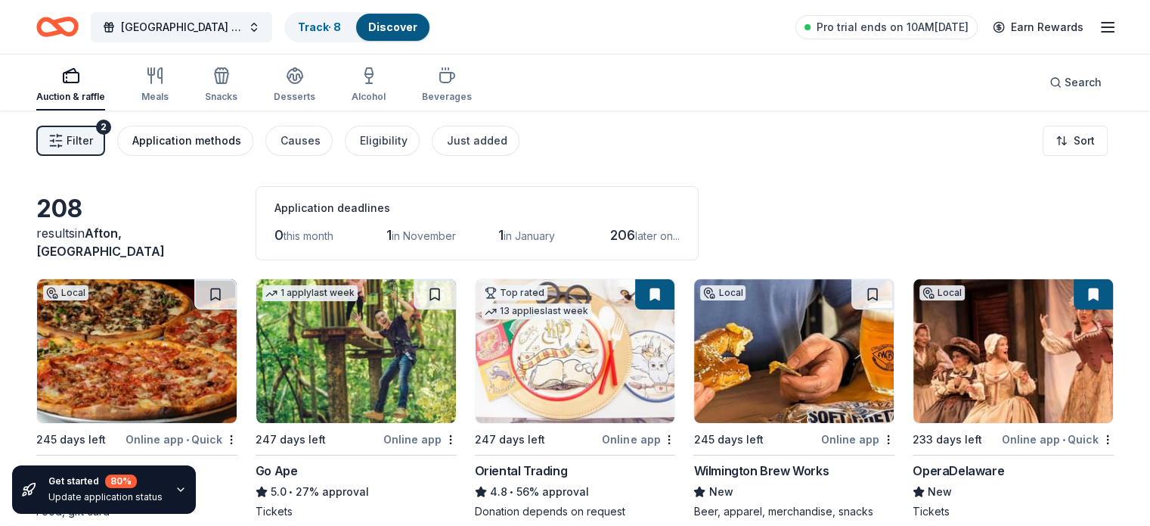
click at [206, 137] on div "Application methods" at bounding box center [186, 141] width 109 height 18
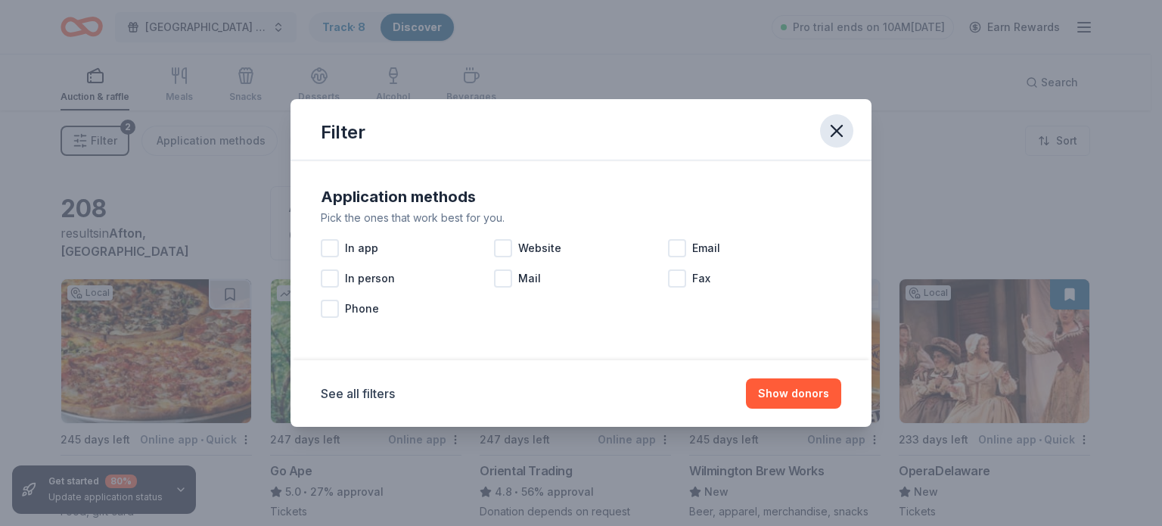
click at [836, 131] on icon "button" at bounding box center [836, 131] width 11 height 11
